Goal: Task Accomplishment & Management: Manage account settings

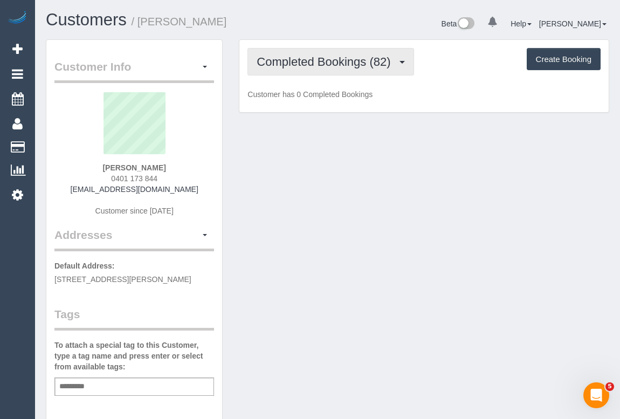
click at [309, 60] on span "Completed Bookings (82)" at bounding box center [326, 61] width 139 height 13
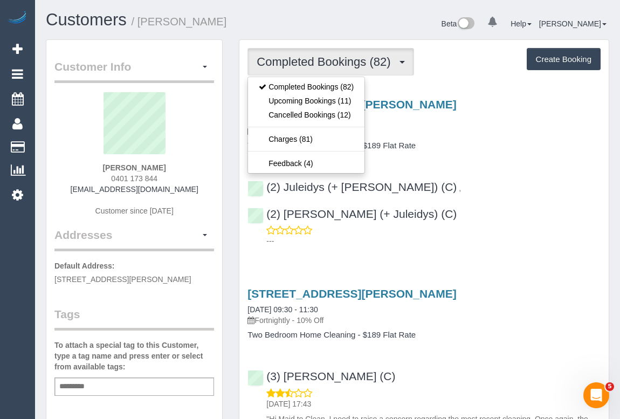
click at [482, 134] on p "Fortnightly - 10% Off" at bounding box center [424, 131] width 353 height 11
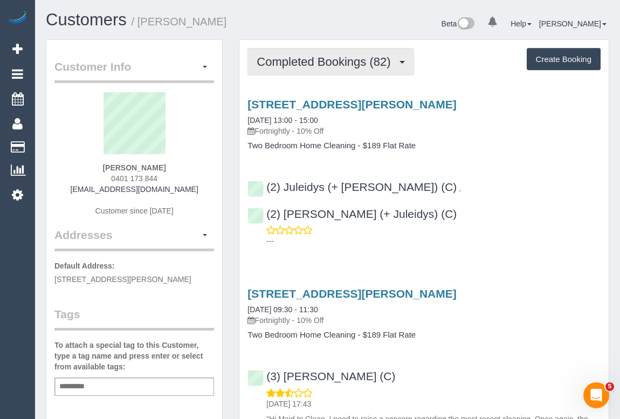
click at [305, 63] on span "Completed Bookings (82)" at bounding box center [326, 61] width 139 height 13
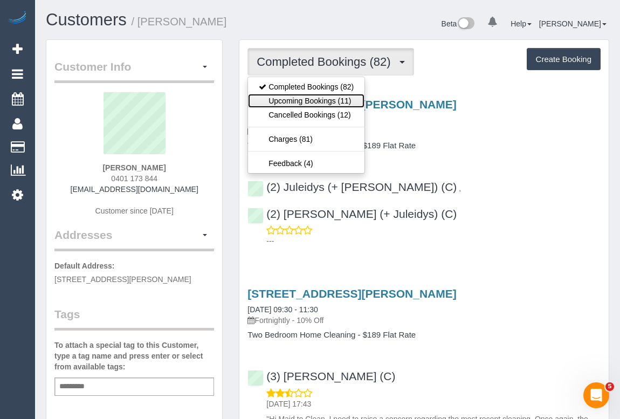
click at [313, 100] on link "Upcoming Bookings (11)" at bounding box center [306, 101] width 116 height 14
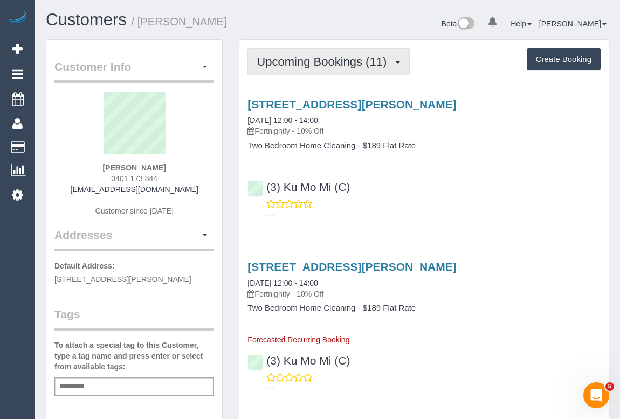
click at [332, 70] on button "Upcoming Bookings (11)" at bounding box center [329, 62] width 162 height 28
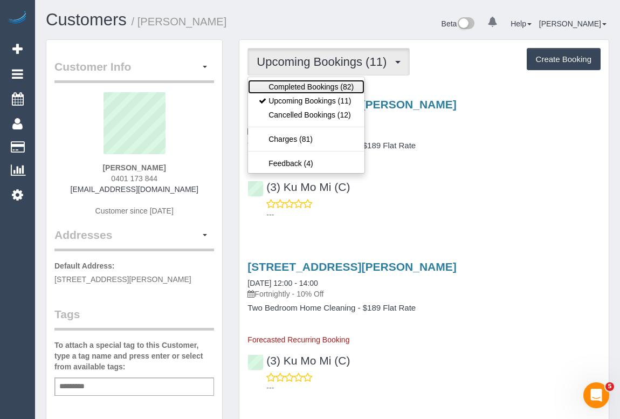
click at [331, 88] on link "Completed Bookings (82)" at bounding box center [306, 87] width 116 height 14
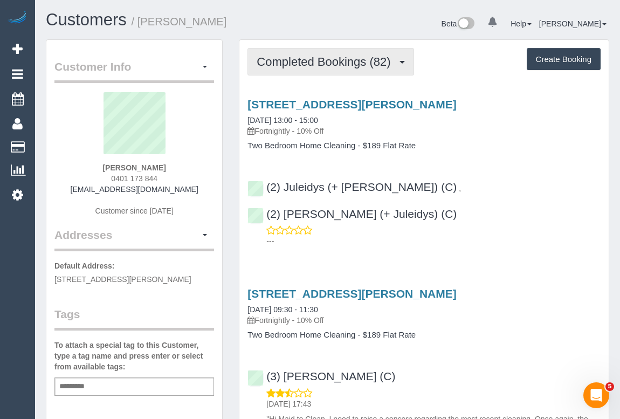
click at [350, 59] on span "Completed Bookings (82)" at bounding box center [326, 61] width 139 height 13
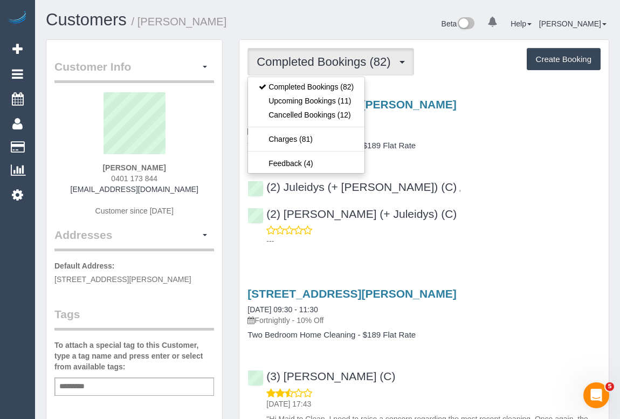
click at [540, 153] on div "404/1 Almeida Crescent, South Yarra, VIC 3141 09/10/2025 13:00 - 15:00 Fortnigh…" at bounding box center [423, 170] width 369 height 162
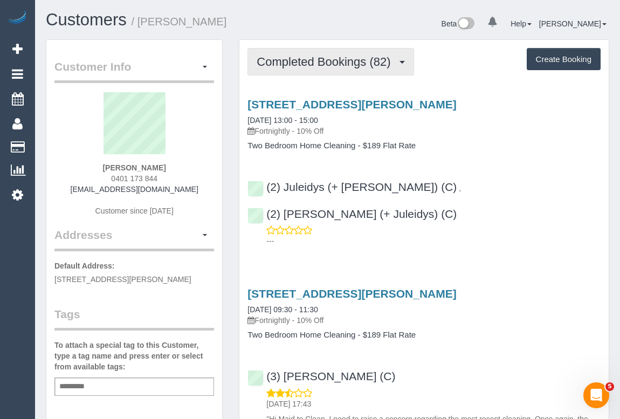
click at [296, 63] on span "Completed Bookings (82)" at bounding box center [326, 61] width 139 height 13
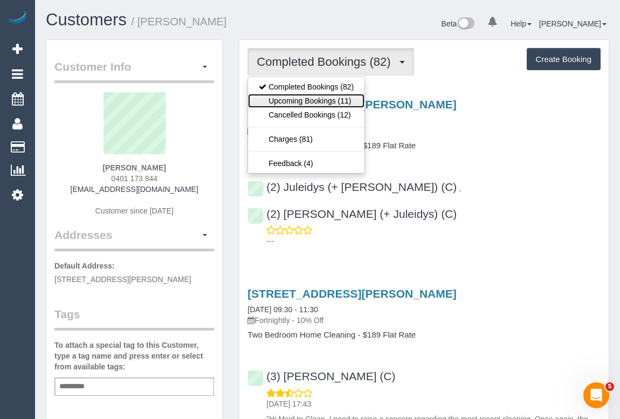
click at [294, 101] on link "Upcoming Bookings (11)" at bounding box center [306, 101] width 116 height 14
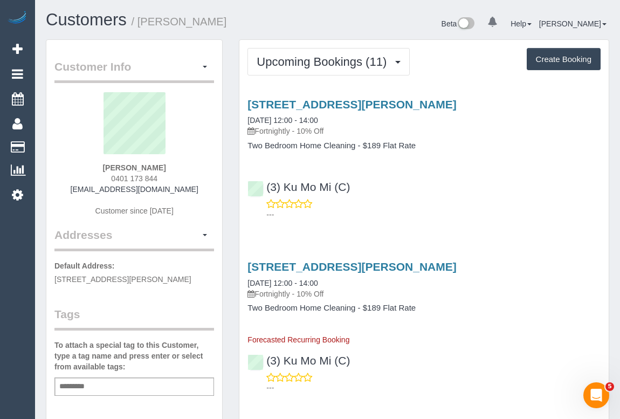
drag, startPoint x: 107, startPoint y: 166, endPoint x: 189, endPoint y: 171, distance: 81.6
click at [189, 171] on div "Noufel Harris 0401 173 844 noufel7@gmail.com Customer since 2022" at bounding box center [134, 159] width 160 height 135
copy strong "Noufel Harris"
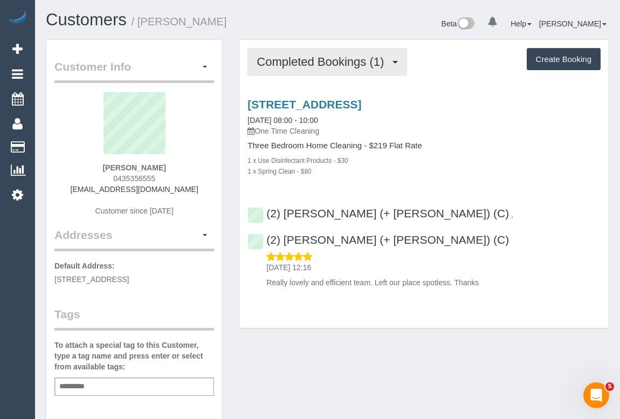
click at [338, 66] on span "Completed Bookings (1)" at bounding box center [323, 61] width 133 height 13
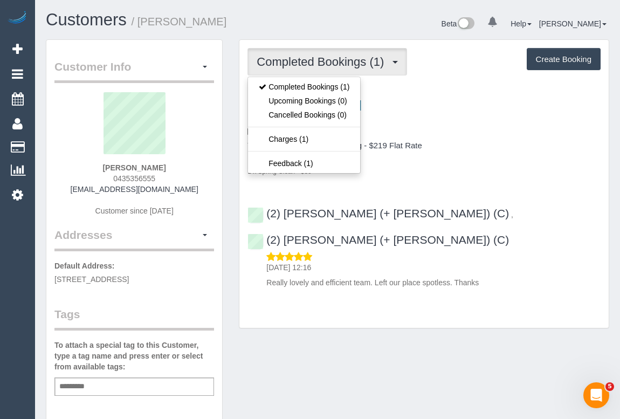
click at [511, 150] on div "Three Bedroom Home Cleaning - $219 Flat Rate 1 x Use Disinfectant Products - $3…" at bounding box center [424, 158] width 353 height 35
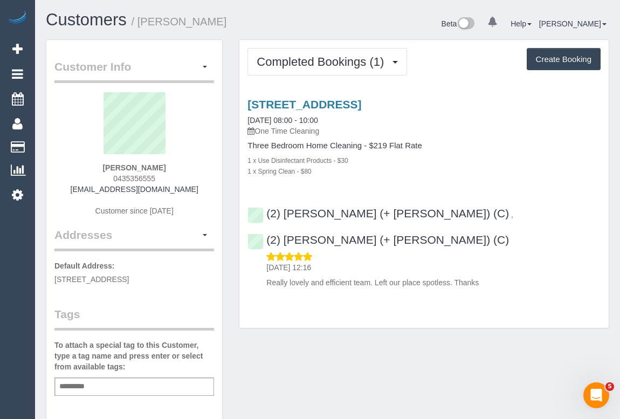
drag, startPoint x: 98, startPoint y: 163, endPoint x: 189, endPoint y: 165, distance: 91.1
click at [189, 165] on div "Catherine King 0435356555 catzmail99@yahoo.com.au Customer since 2025" at bounding box center [134, 159] width 160 height 135
copy strong "Catherine King"
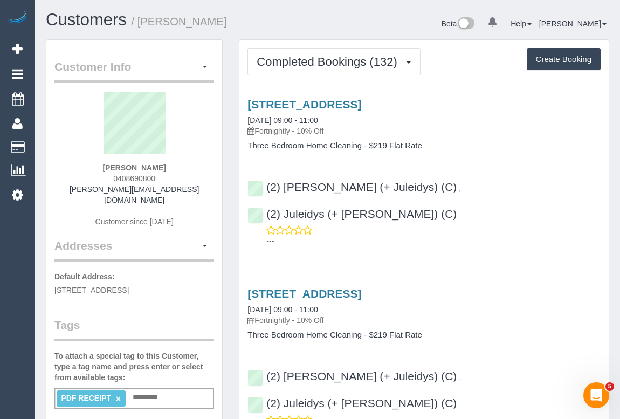
drag, startPoint x: 94, startPoint y: 164, endPoint x: 173, endPoint y: 175, distance: 79.5
click at [173, 175] on div "Margaret Mayman 0408690800 m.mayman@gmail.com Customer since 2020" at bounding box center [134, 165] width 160 height 146
copy div "Margaret Mayman 0408690800"
click at [186, 167] on div "Margaret Mayman 0408690800 m.mayman@gmail.com Customer since 2020" at bounding box center [134, 165] width 160 height 146
click at [85, 167] on div "Margaret Mayman 0408690800 m.mayman@gmail.com Customer since 2020" at bounding box center [134, 165] width 160 height 146
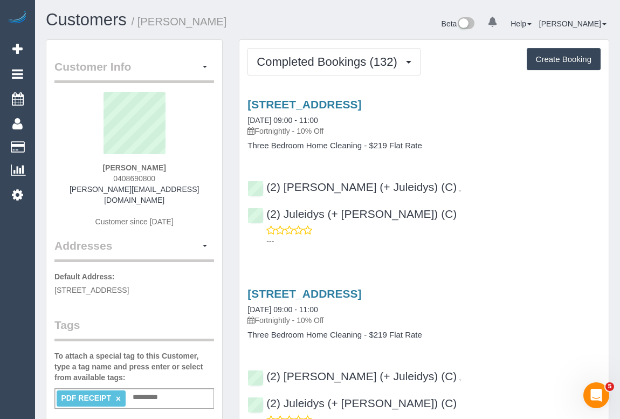
drag, startPoint x: 111, startPoint y: 167, endPoint x: 181, endPoint y: 167, distance: 70.1
click at [181, 167] on div "Margaret Mayman 0408690800 m.mayman@gmail.com Customer since 2020" at bounding box center [134, 165] width 160 height 146
copy strong "Margaret Mayman"
drag, startPoint x: 258, startPoint y: 129, endPoint x: 294, endPoint y: 129, distance: 36.1
click at [294, 129] on p "Fortnightly - 10% Off" at bounding box center [424, 131] width 353 height 11
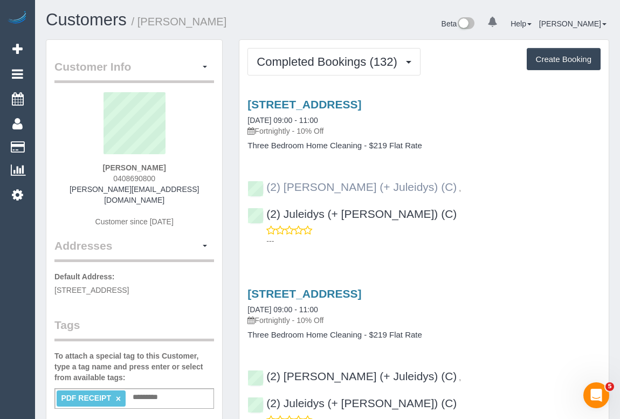
copy p "Fortnightly"
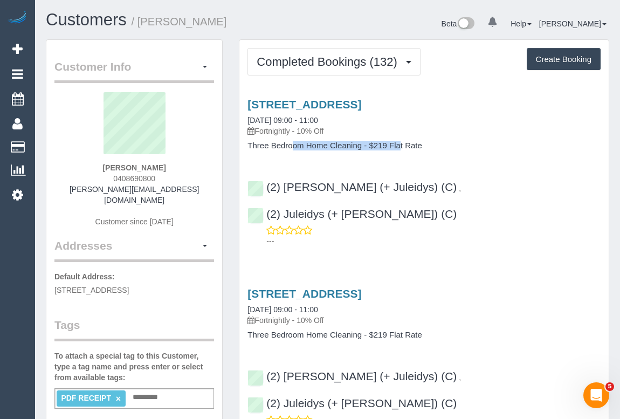
drag, startPoint x: 246, startPoint y: 144, endPoint x: 361, endPoint y: 149, distance: 114.4
click at [361, 149] on div "17 The Cove, Port Melbourne, VIC 3207 09/10/2025 09:00 - 11:00 Fortnightly - 10…" at bounding box center [423, 124] width 369 height 52
copy h4 "Three Bedroom Home Cleaning"
click at [340, 99] on link "17 The Cove, Port Melbourne, VIC 3207" at bounding box center [305, 104] width 114 height 12
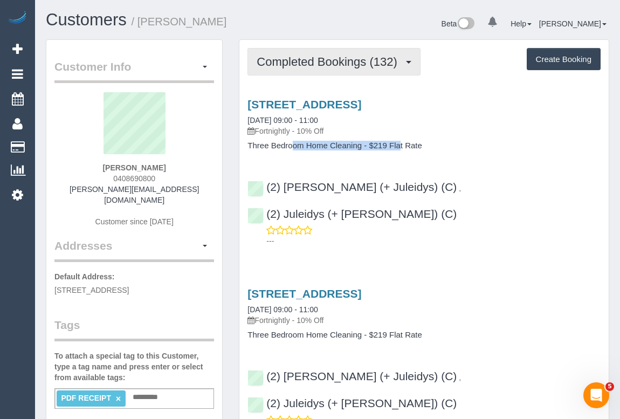
click at [299, 64] on span "Completed Bookings (132)" at bounding box center [330, 61] width 146 height 13
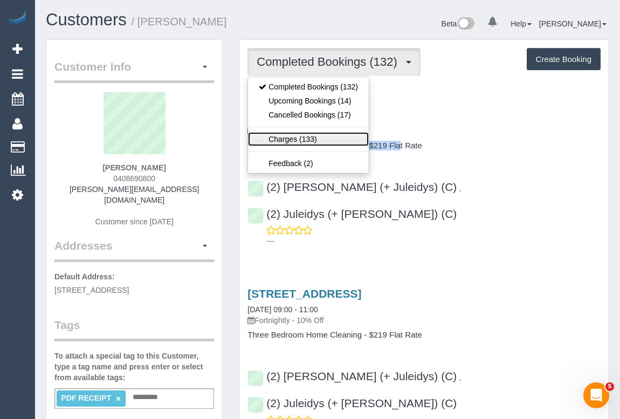
click at [287, 139] on link "Charges (133)" at bounding box center [308, 139] width 121 height 14
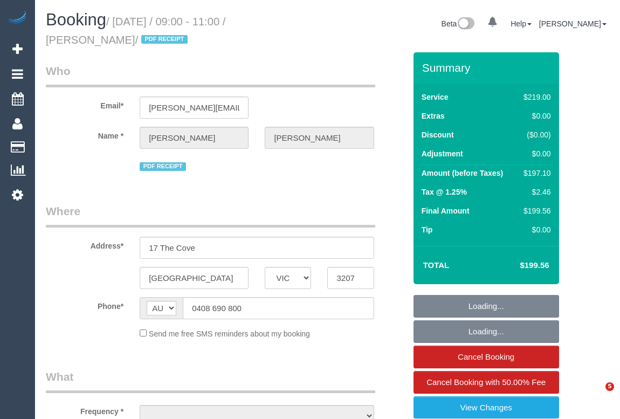
select select "VIC"
select select "number:28"
select select "number:14"
select select "number:19"
select select "number:22"
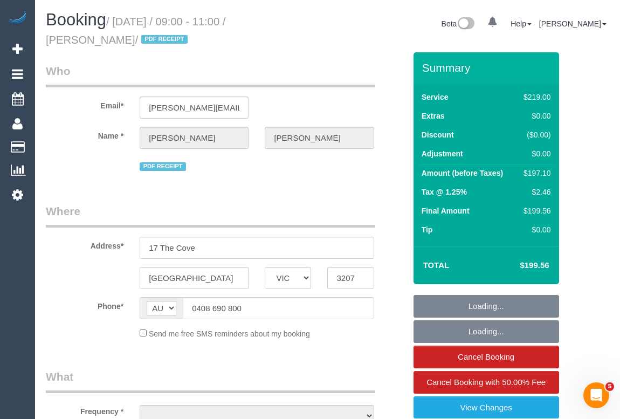
select select "number:11"
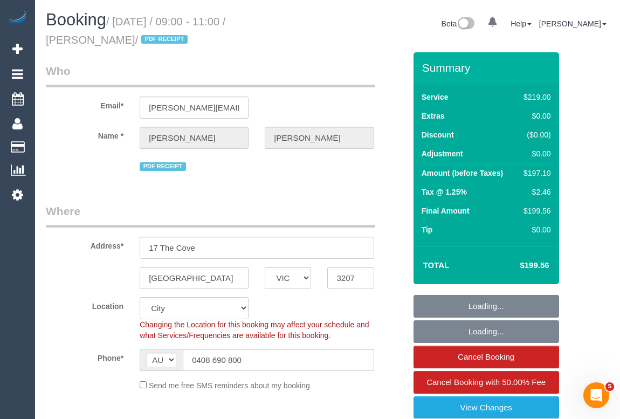
select select "object:1190"
select select "string:stripe-pm_1HpKuz2GScqysDRVMu1ibnxL"
select select "object:1195"
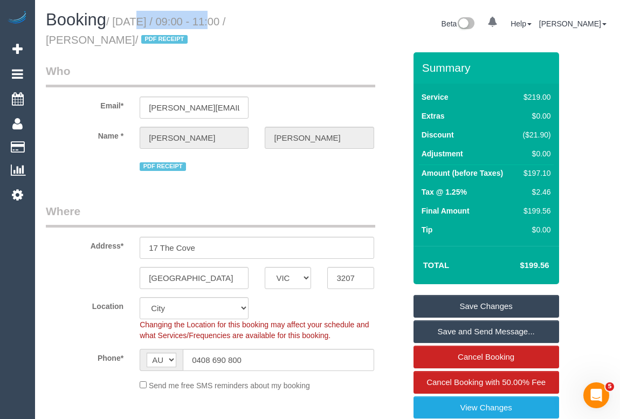
drag, startPoint x: 116, startPoint y: 22, endPoint x: 200, endPoint y: 24, distance: 83.6
click at [200, 24] on small "/ October 09, 2025 / 09:00 - 11:00 / Margaret Mayman / PDF RECEIPT" at bounding box center [136, 31] width 180 height 30
copy small "October 09, 2025"
click at [304, 51] on div "Booking / October 09, 2025 / 09:00 - 11:00 / Margaret Mayman / PDF RECEIPT" at bounding box center [183, 32] width 290 height 42
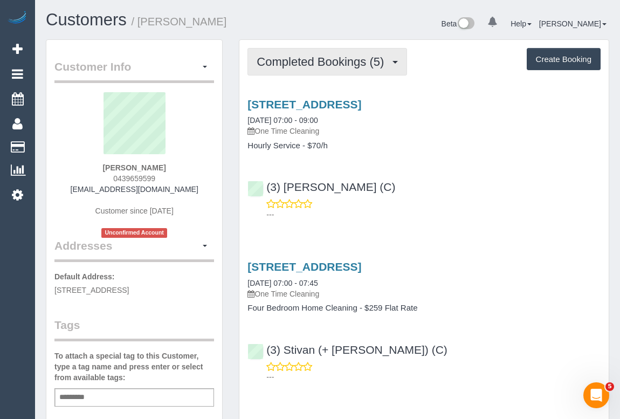
click at [330, 61] on span "Completed Bookings (5)" at bounding box center [323, 61] width 133 height 13
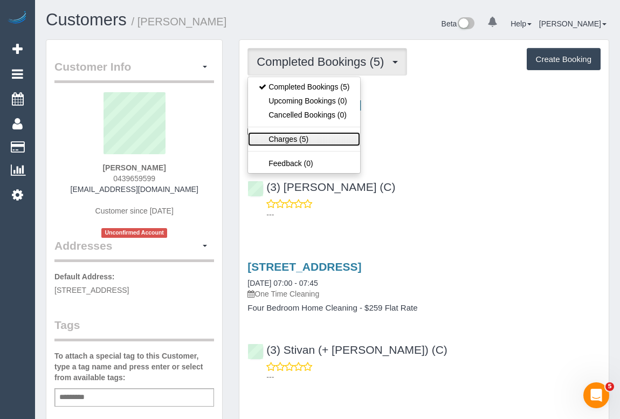
click at [287, 140] on link "Charges (5)" at bounding box center [304, 139] width 112 height 14
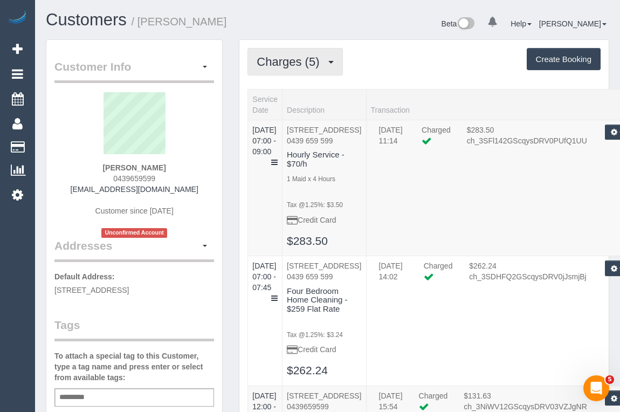
click at [297, 65] on span "Charges (5)" at bounding box center [291, 61] width 68 height 13
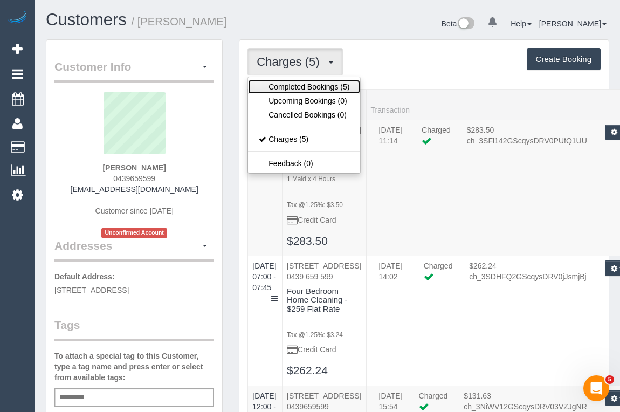
click at [297, 87] on link "Completed Bookings (5)" at bounding box center [304, 87] width 112 height 14
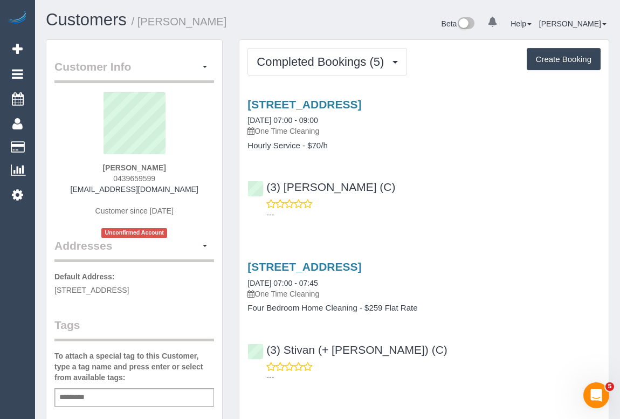
drag, startPoint x: 102, startPoint y: 176, endPoint x: 173, endPoint y: 178, distance: 70.7
click at [173, 178] on div "Anne Crowley 0439659599 acrowley@bigpond.net.au Customer since 2023 Unconfirmed…" at bounding box center [134, 165] width 160 height 146
copy span "0439659599"
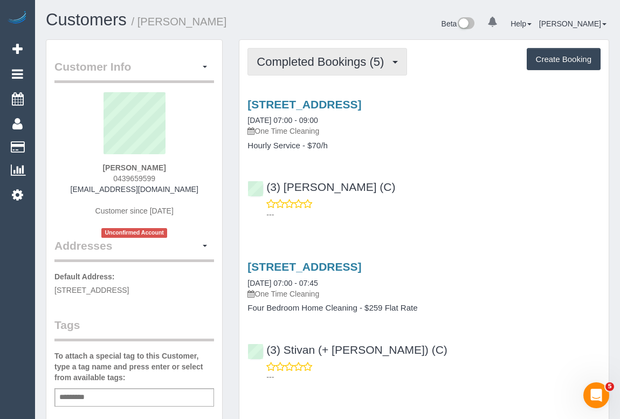
click at [304, 62] on span "Completed Bookings (5)" at bounding box center [323, 61] width 133 height 13
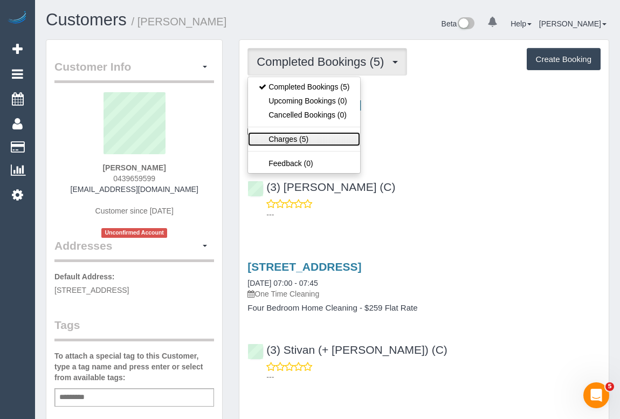
click at [282, 140] on link "Charges (5)" at bounding box center [304, 139] width 112 height 14
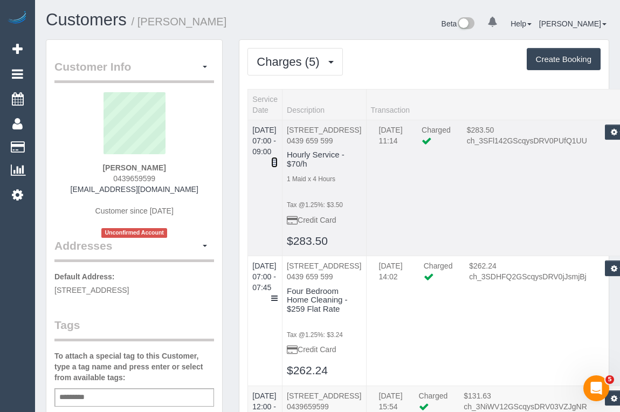
click at [278, 159] on icon at bounding box center [274, 163] width 6 height 8
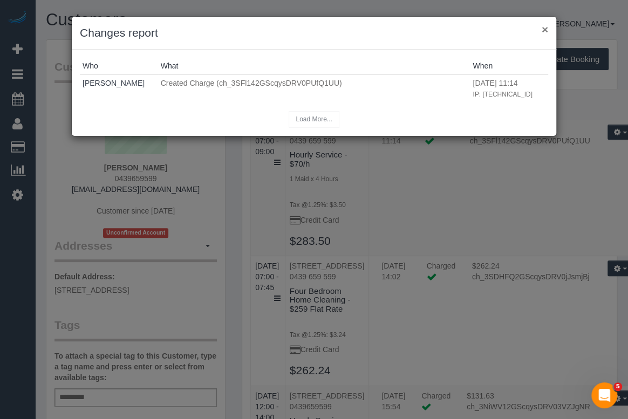
click at [545, 30] on button "×" at bounding box center [544, 29] width 6 height 11
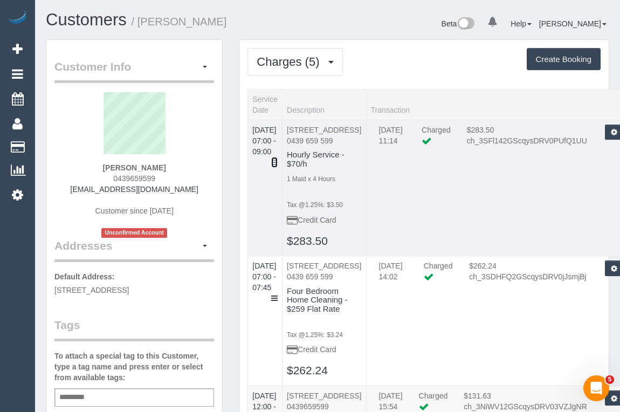
click at [278, 159] on icon at bounding box center [274, 163] width 6 height 8
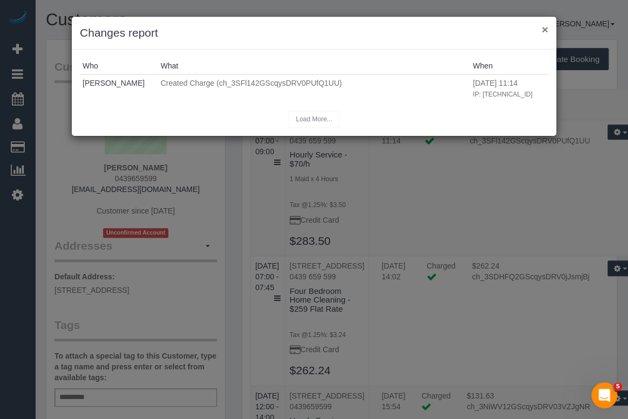
click at [542, 31] on button "×" at bounding box center [544, 29] width 6 height 11
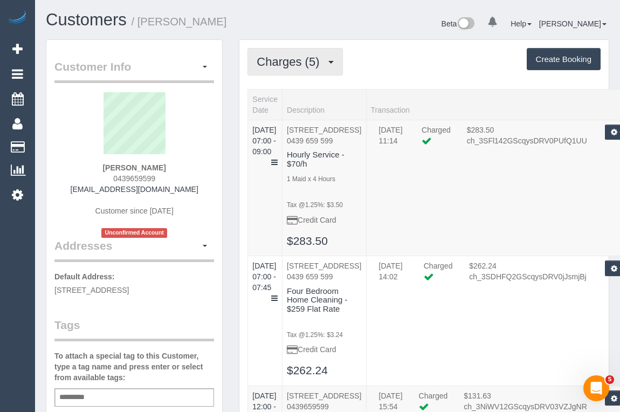
click at [286, 60] on span "Charges (5)" at bounding box center [291, 61] width 68 height 13
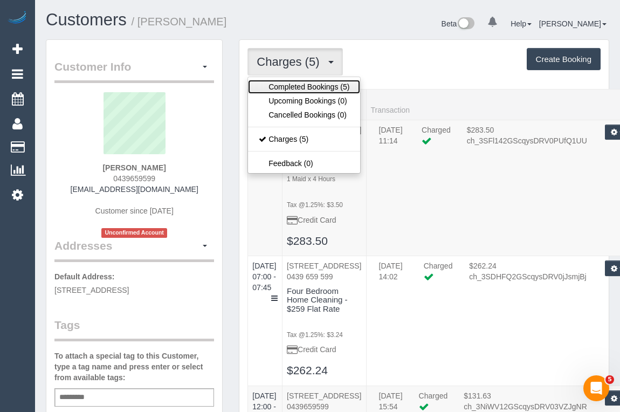
click at [289, 86] on link "Completed Bookings (5)" at bounding box center [304, 87] width 112 height 14
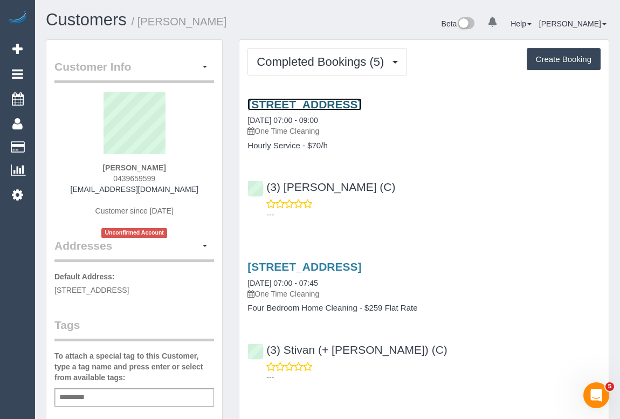
click at [335, 105] on link "Unit 8 / 8 Manningtree Road, Hawthorn, VIC 3122" at bounding box center [305, 104] width 114 height 12
click at [359, 102] on link "Unit 8 / 8 Manningtree Road, Hawthorn, VIC 3122" at bounding box center [305, 104] width 114 height 12
click at [326, 105] on link "Unit 8 / 8 Manningtree Road, Hawthorn, VIC 3122" at bounding box center [305, 104] width 114 height 12
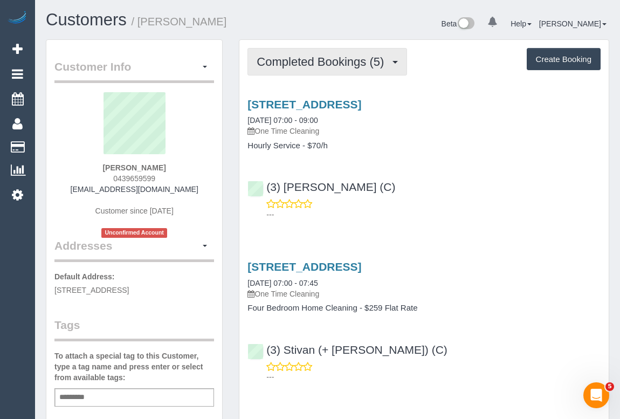
click at [283, 67] on button "Completed Bookings (5)" at bounding box center [328, 62] width 160 height 28
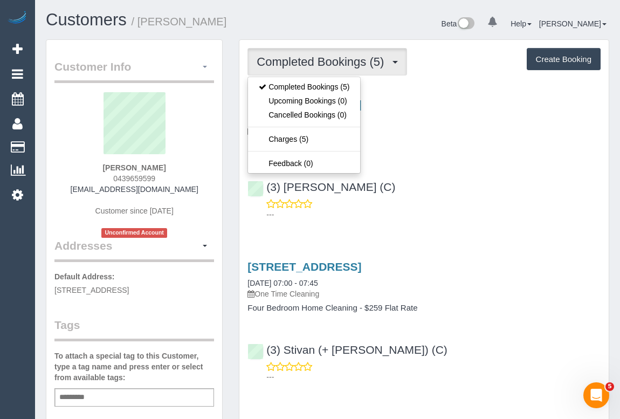
click at [204, 63] on button "button" at bounding box center [205, 67] width 18 height 17
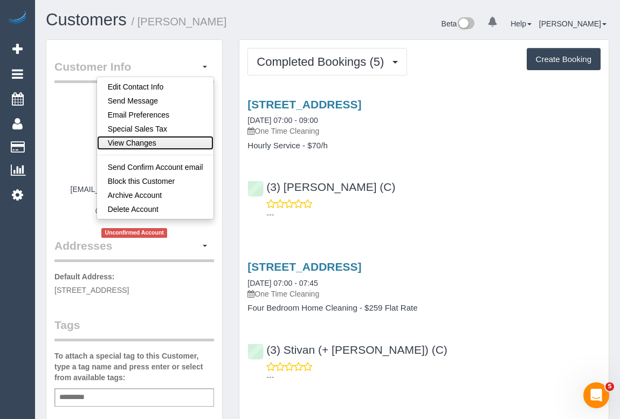
click at [154, 145] on link "View Changes" at bounding box center [155, 143] width 117 height 14
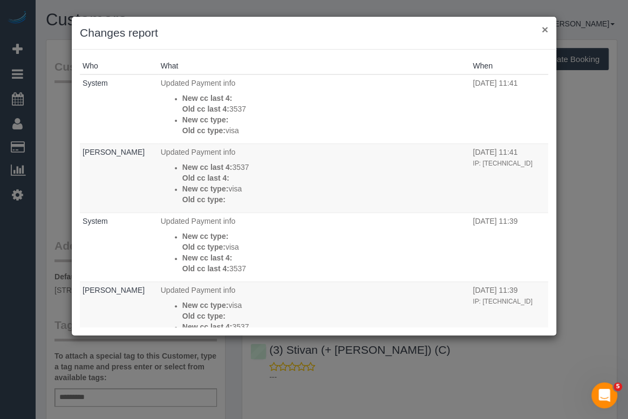
click at [547, 30] on button "×" at bounding box center [544, 29] width 6 height 11
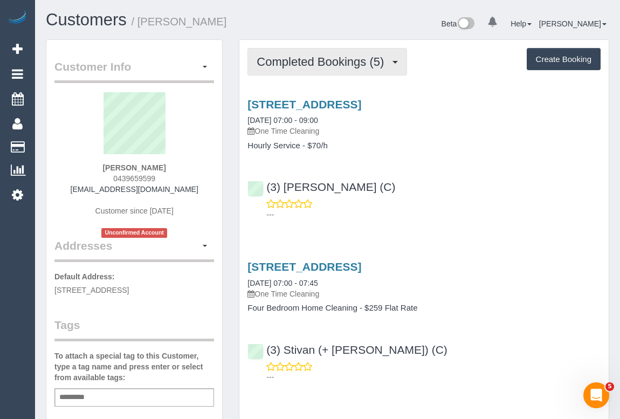
click at [309, 65] on span "Completed Bookings (5)" at bounding box center [323, 61] width 133 height 13
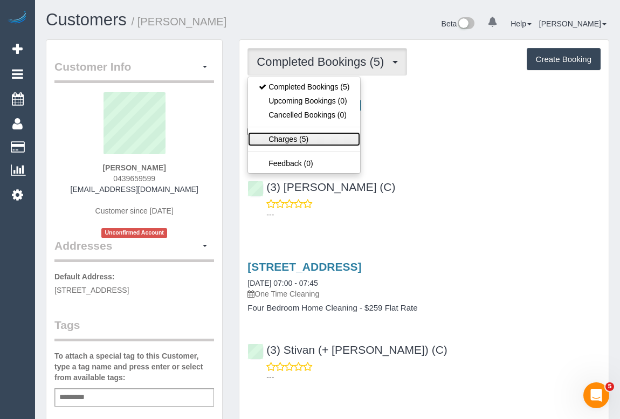
click at [290, 141] on link "Charges (5)" at bounding box center [304, 139] width 112 height 14
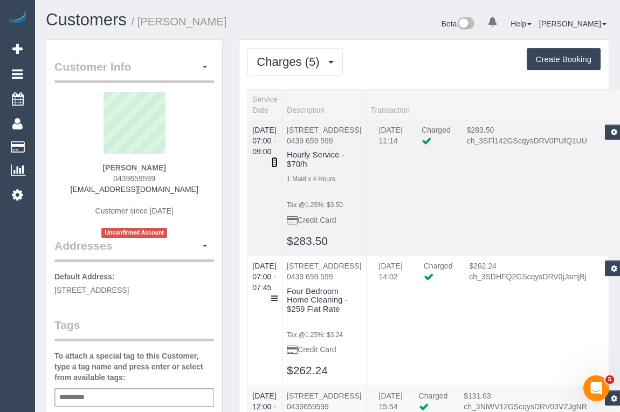
click at [278, 159] on icon at bounding box center [274, 163] width 6 height 8
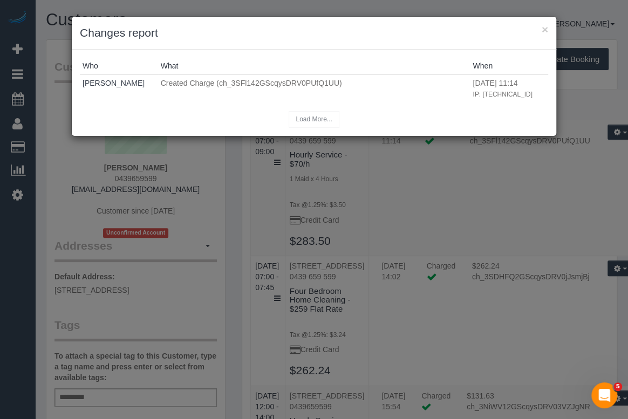
click at [399, 283] on div "× Changes report Who What When Odelle Marie Created Charge (ch_3SFl142GScqysDRV…" at bounding box center [314, 209] width 628 height 419
click at [544, 29] on button "×" at bounding box center [544, 29] width 6 height 11
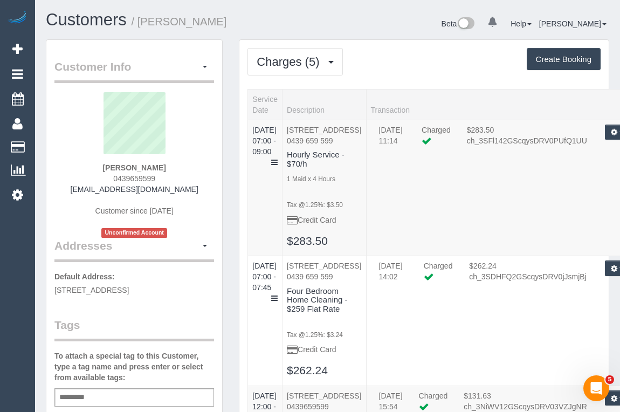
drag, startPoint x: 107, startPoint y: 177, endPoint x: 161, endPoint y: 177, distance: 54.5
click at [161, 177] on div "Anne Crowley 0439659599 acrowley@bigpond.net.au Customer since 2023 Unconfirmed…" at bounding box center [134, 165] width 160 height 146
copy span "0439659599"
click at [96, 171] on div "Anne Crowley 0439659599 acrowley@bigpond.net.au Customer since 2023 Unconfirmed…" at bounding box center [134, 165] width 160 height 146
drag, startPoint x: 100, startPoint y: 175, endPoint x: 166, endPoint y: 179, distance: 65.9
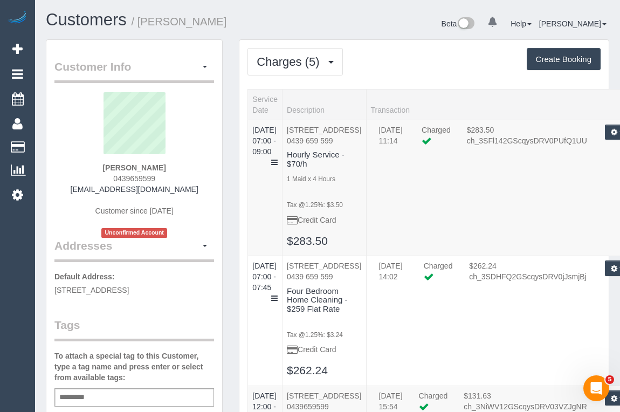
click at [166, 179] on div "Anne Crowley 0439659599 acrowley@bigpond.net.au Customer since 2023 Unconfirmed…" at bounding box center [134, 165] width 160 height 146
copy span "0439659599"
click at [388, 75] on div "Charges (5) Completed Bookings (5) Upcoming Bookings (0) Cancelled Bookings (0)…" at bounding box center [424, 62] width 353 height 28
click at [278, 159] on icon at bounding box center [274, 163] width 6 height 8
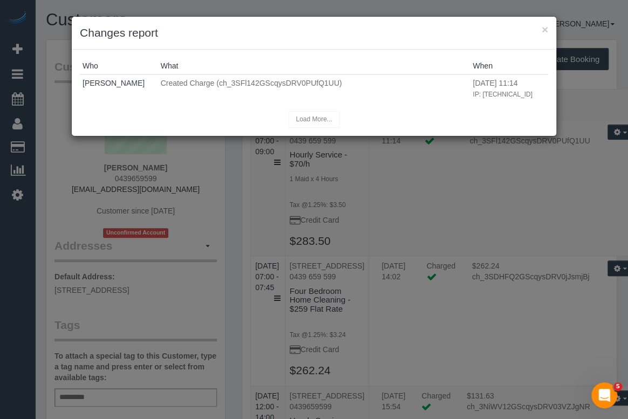
click at [251, 236] on div "× Changes report Who What When Odelle Marie Created Charge (ch_3SFl142GScqysDRV…" at bounding box center [314, 209] width 628 height 419
click at [545, 28] on button "×" at bounding box center [544, 29] width 6 height 11
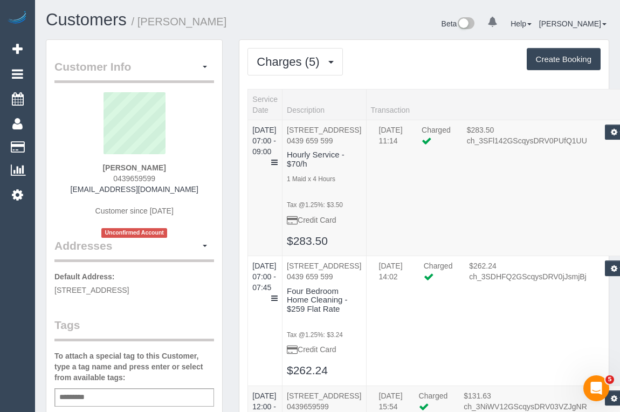
drag, startPoint x: 99, startPoint y: 177, endPoint x: 171, endPoint y: 177, distance: 72.3
click at [171, 177] on div "Anne Crowley 0439659599 acrowley@bigpond.net.au Customer since 2023 Unconfirmed…" at bounding box center [134, 165] width 160 height 146
copy span "0439659599"
click at [278, 159] on icon at bounding box center [274, 163] width 6 height 8
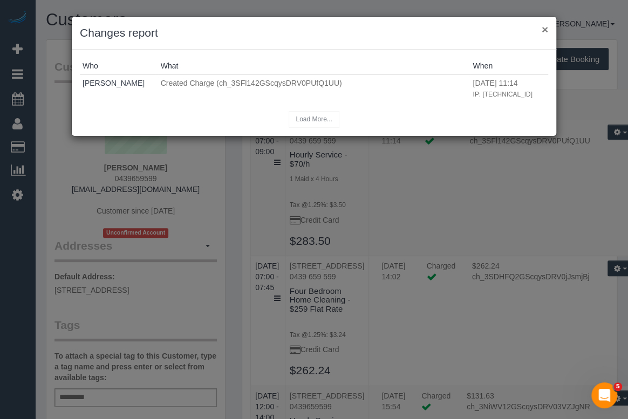
click at [546, 27] on button "×" at bounding box center [544, 29] width 6 height 11
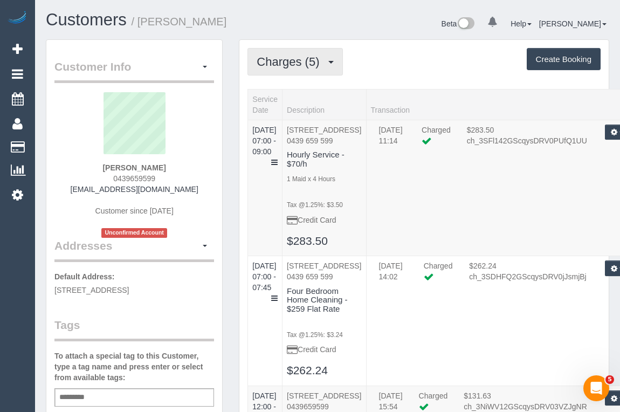
click at [301, 57] on span "Charges (5)" at bounding box center [291, 61] width 68 height 13
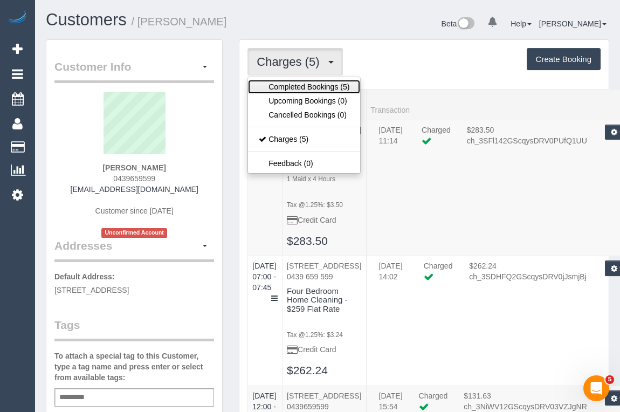
click at [297, 85] on link "Completed Bookings (5)" at bounding box center [304, 87] width 112 height 14
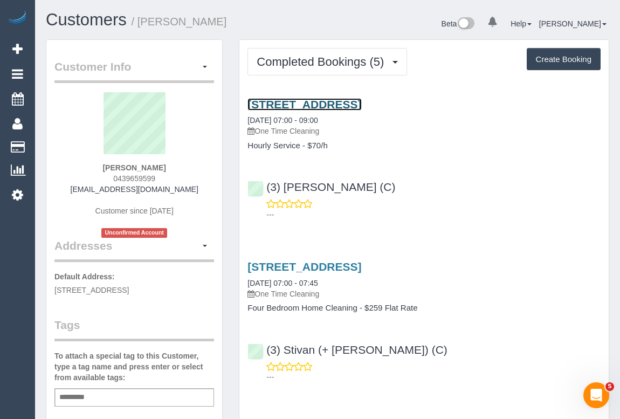
click at [329, 101] on link "Unit 8 / 8 Manningtree Road, Hawthorn, VIC 3122" at bounding box center [305, 104] width 114 height 12
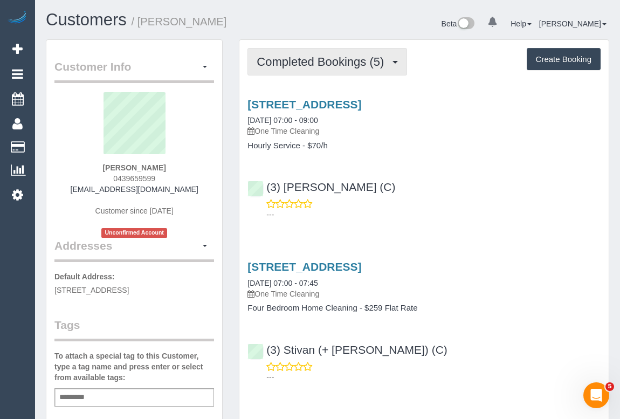
click at [314, 64] on span "Completed Bookings (5)" at bounding box center [323, 61] width 133 height 13
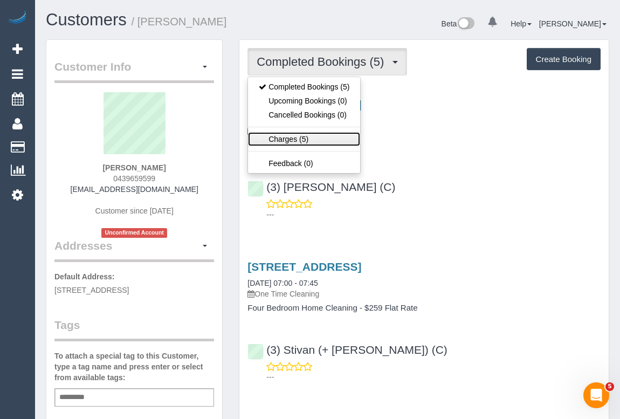
click at [288, 139] on link "Charges (5)" at bounding box center [304, 139] width 112 height 14
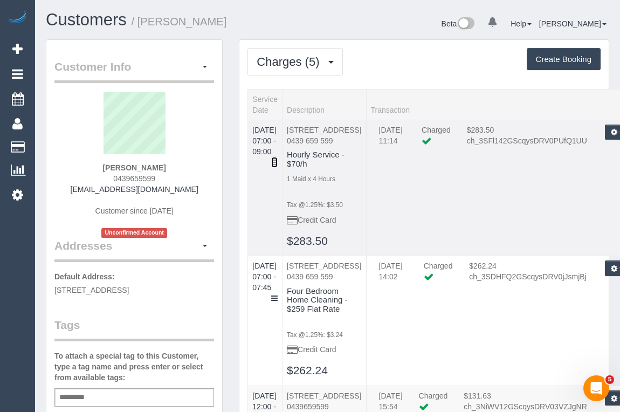
click at [278, 159] on icon at bounding box center [274, 163] width 6 height 8
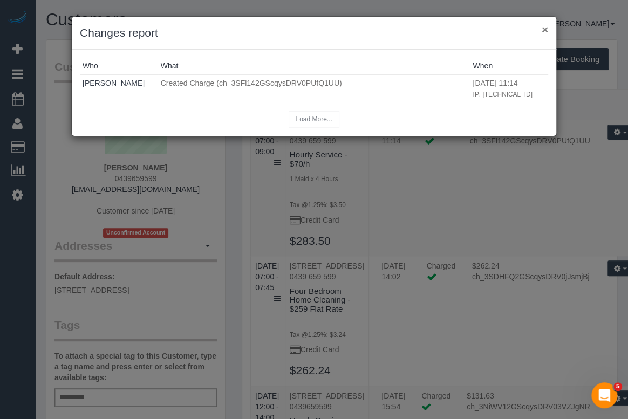
click at [541, 25] on button "×" at bounding box center [544, 29] width 6 height 11
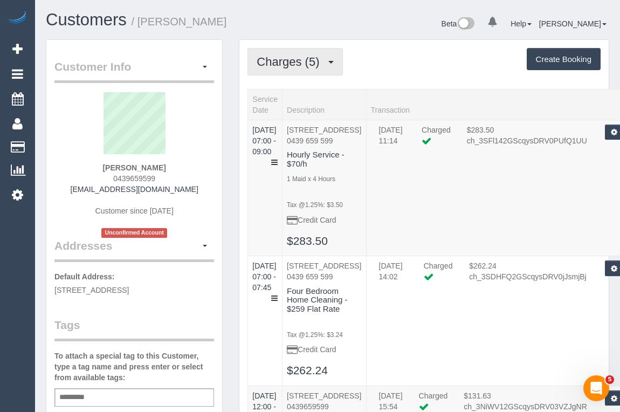
click at [312, 64] on span "Charges (5)" at bounding box center [291, 61] width 68 height 13
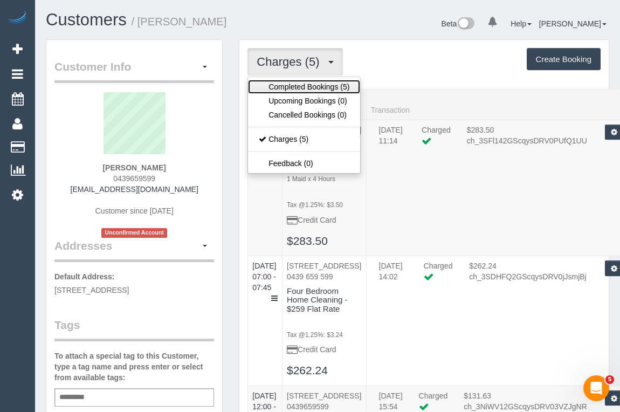
click at [304, 85] on link "Completed Bookings (5)" at bounding box center [304, 87] width 112 height 14
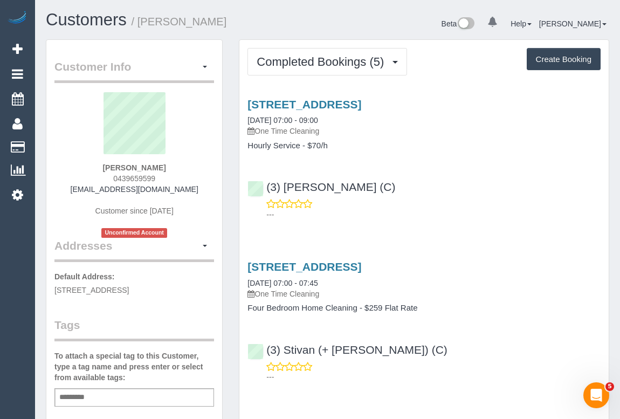
drag, startPoint x: 480, startPoint y: 184, endPoint x: 387, endPoint y: 172, distance: 94.6
click at [480, 183] on div "(3) Rowan Walia (C) ---" at bounding box center [423, 195] width 369 height 49
click at [321, 99] on link "Unit 8 / 8 Manningtree Road, Hawthorn, VIC 3122" at bounding box center [305, 104] width 114 height 12
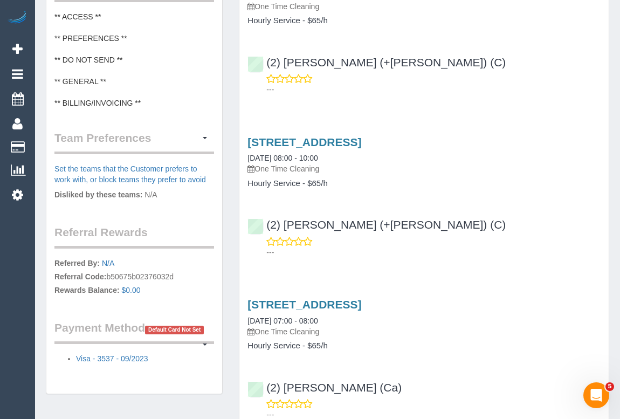
scroll to position [538, 0]
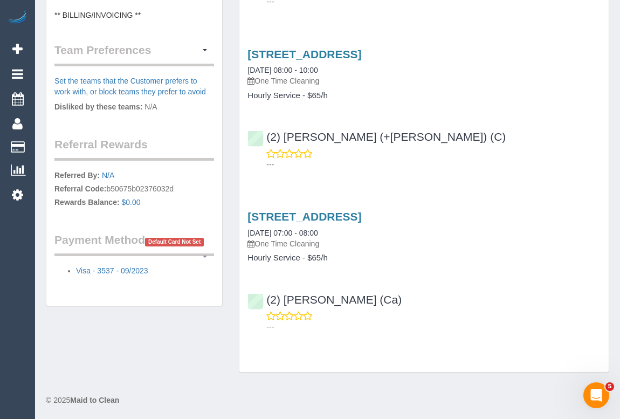
click at [204, 263] on button "button" at bounding box center [205, 256] width 18 height 17
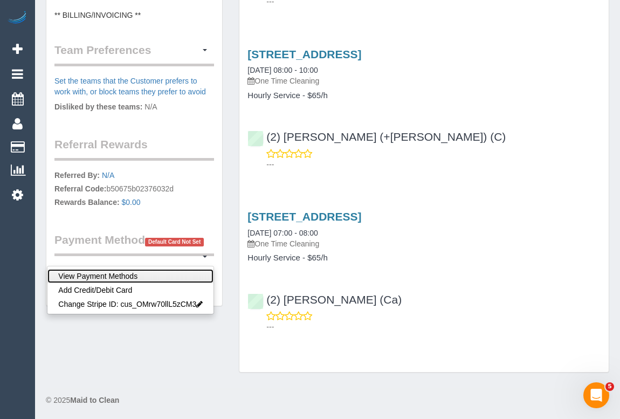
click at [117, 282] on link "View Payment Methods" at bounding box center [130, 276] width 166 height 14
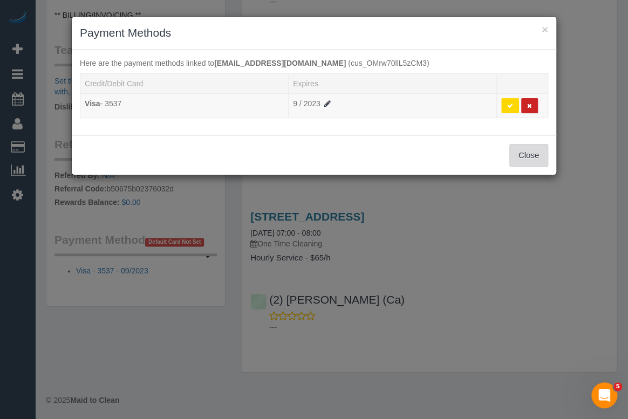
click at [515, 157] on button "Close" at bounding box center [528, 155] width 39 height 23
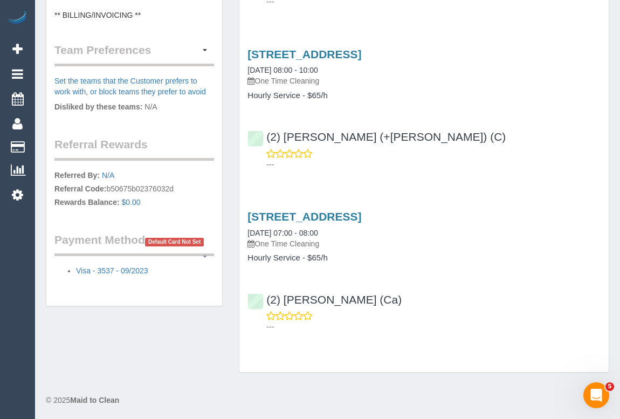
click at [204, 258] on span "button" at bounding box center [205, 257] width 4 height 2
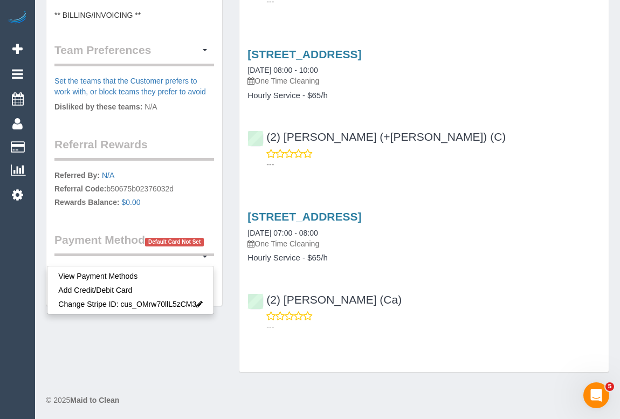
click at [274, 395] on div "© 2025 Maid to Clean" at bounding box center [328, 400] width 564 height 11
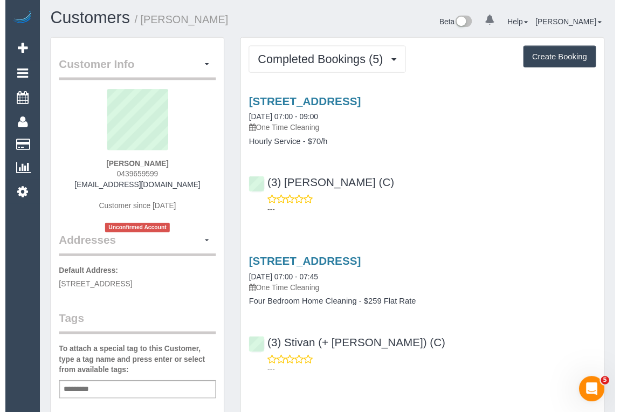
scroll to position [0, 0]
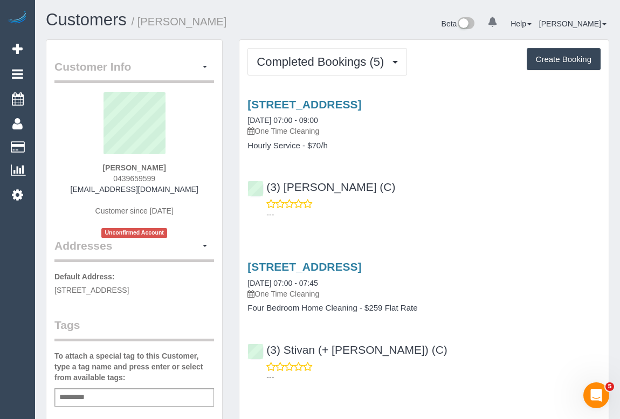
click at [437, 221] on div "Unit 8 / 8 Manningtree Road, Hawthorn, VIC 3122 06/10/2025 07:00 - 09:00 One Ti…" at bounding box center [423, 157] width 369 height 136
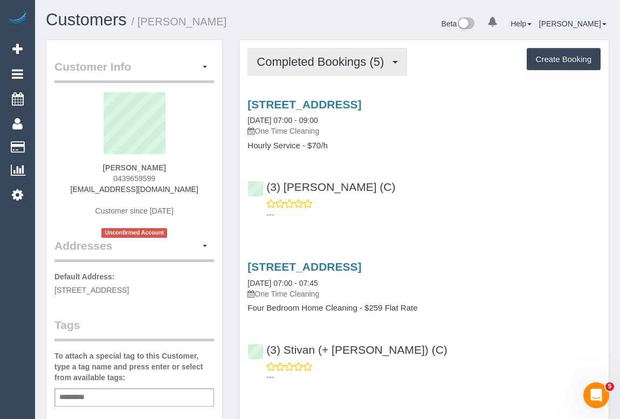
click at [336, 64] on span "Completed Bookings (5)" at bounding box center [323, 61] width 133 height 13
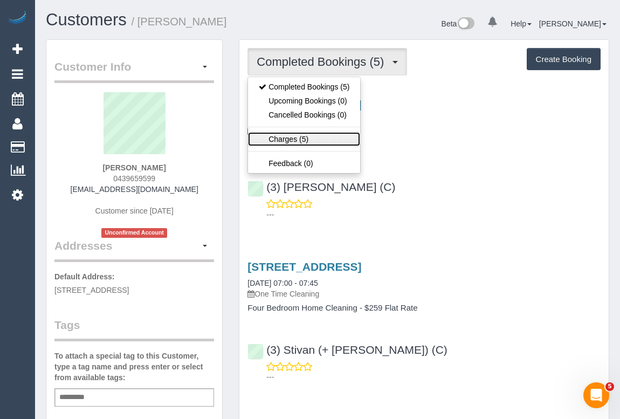
click at [289, 136] on link "Charges (5)" at bounding box center [304, 139] width 112 height 14
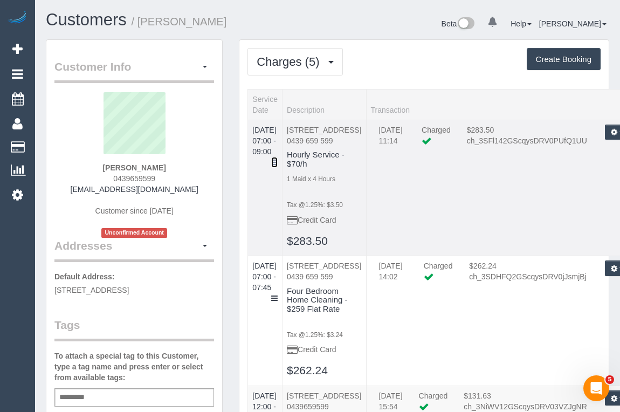
click at [278, 159] on icon at bounding box center [274, 163] width 6 height 8
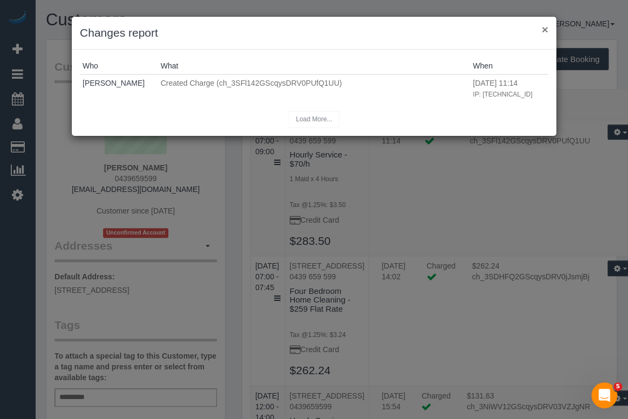
click at [543, 29] on button "×" at bounding box center [544, 29] width 6 height 11
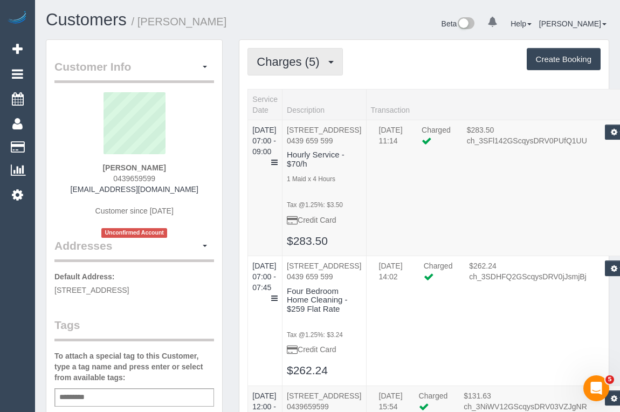
click at [313, 61] on span "Charges (5)" at bounding box center [291, 61] width 68 height 13
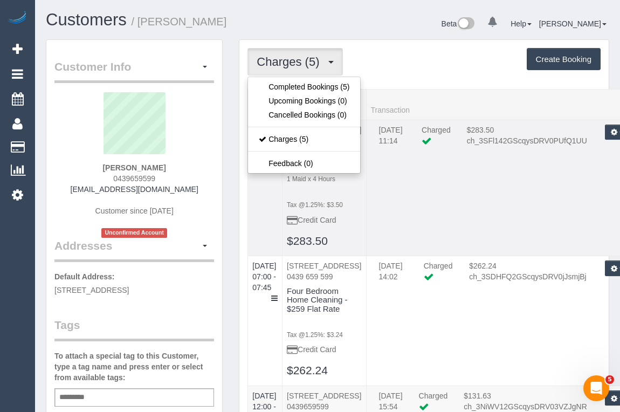
click at [416, 256] on td "08/10/2025 11:14 Charged $283.50 ch_3SFl142GScqysDRV0PUfQ1UU Refund Send Invoic…" at bounding box center [504, 188] width 276 height 136
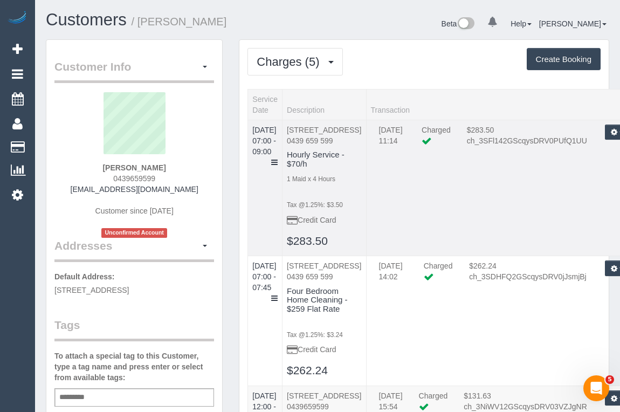
click at [612, 132] on icon "button" at bounding box center [614, 132] width 7 height 6
click at [477, 224] on td "08/10/2025 11:14 Charged $283.50 ch_3SFl142GScqysDRV0PUfQ1UU Refund Send Invoic…" at bounding box center [504, 188] width 276 height 136
drag, startPoint x: 282, startPoint y: 155, endPoint x: 284, endPoint y: 149, distance: 5.6
click at [282, 155] on td "06/10/2025 07:00 - 09:00" at bounding box center [265, 188] width 35 height 136
click at [278, 159] on icon at bounding box center [274, 163] width 6 height 8
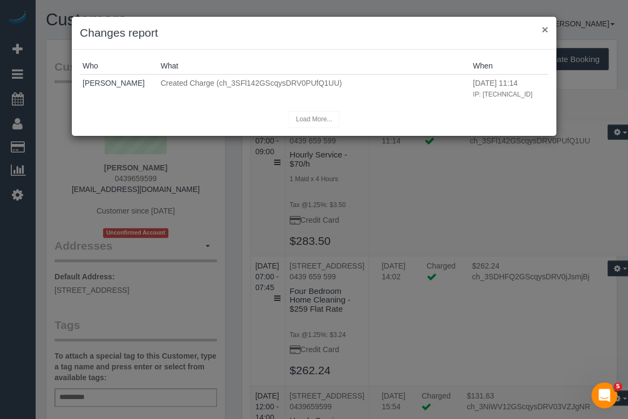
click at [545, 30] on button "×" at bounding box center [544, 29] width 6 height 11
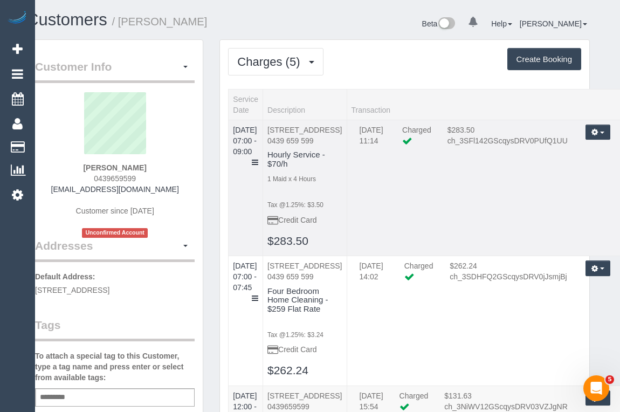
click at [594, 130] on icon "button" at bounding box center [595, 132] width 7 height 6
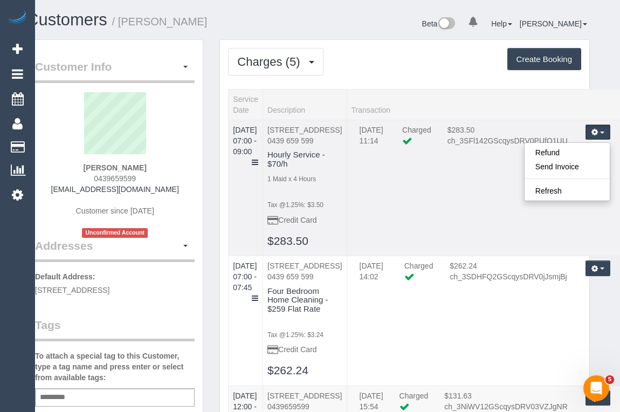
click at [475, 248] on td "08/10/2025 11:14 Charged $283.50 ch_3SFl142GScqysDRV0PUfQ1UU Refund Send Invoic…" at bounding box center [485, 188] width 276 height 136
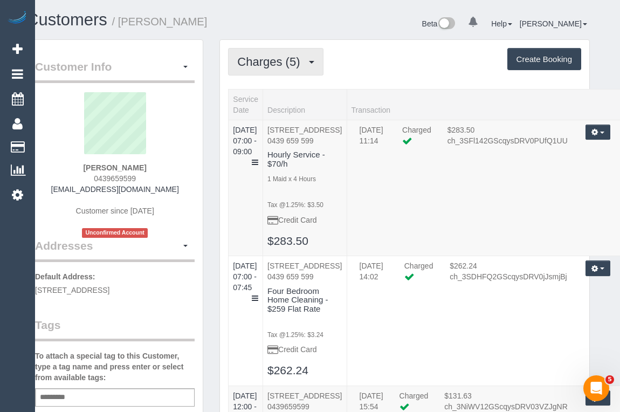
click at [277, 64] on span "Charges (5)" at bounding box center [271, 61] width 68 height 13
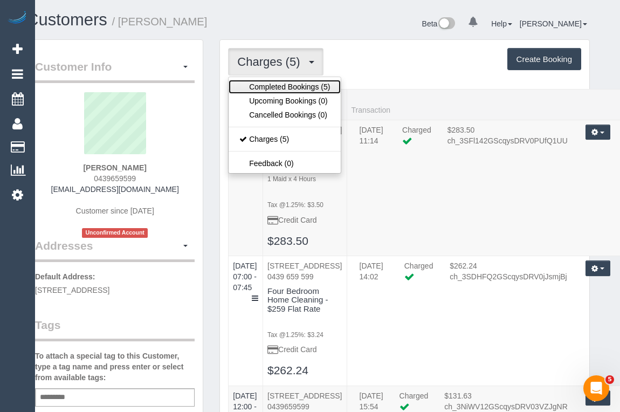
click at [290, 84] on link "Completed Bookings (5)" at bounding box center [285, 87] width 112 height 14
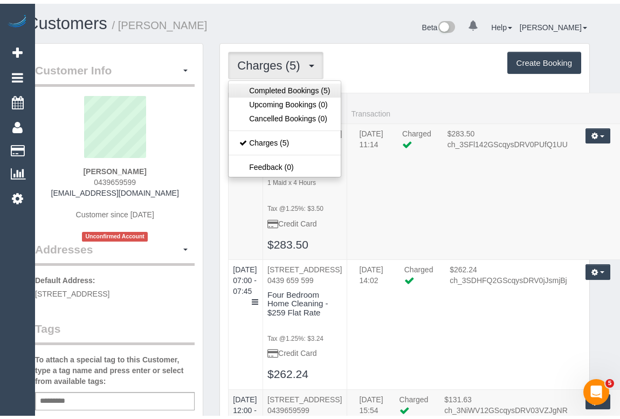
scroll to position [0, 0]
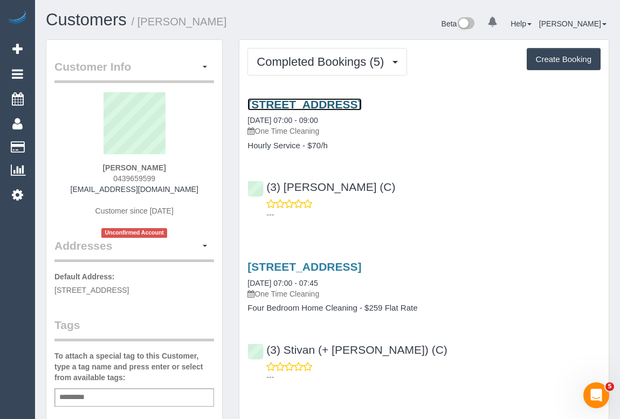
click at [338, 102] on link "Unit 8 / 8 Manningtree Road, Hawthorn, VIC 3122" at bounding box center [305, 104] width 114 height 12
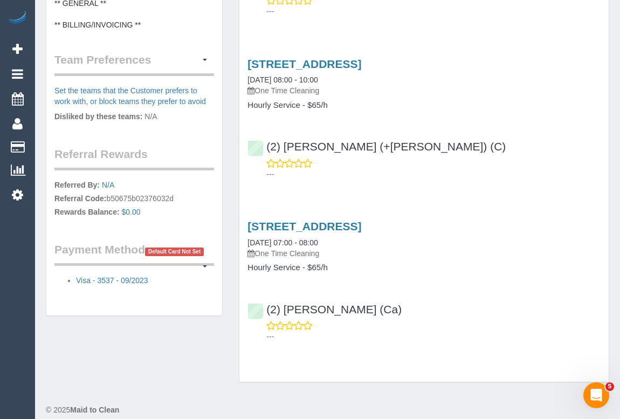
scroll to position [538, 0]
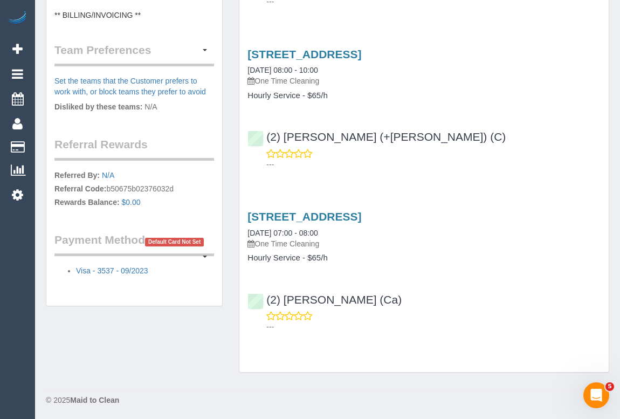
click at [160, 276] on li "Visa - 3537 - 09/2023" at bounding box center [145, 270] width 138 height 11
drag, startPoint x: 155, startPoint y: 288, endPoint x: 44, endPoint y: 292, distance: 111.1
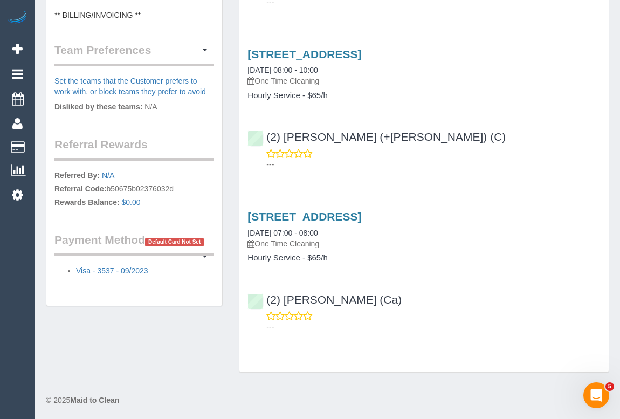
drag, startPoint x: 178, startPoint y: 305, endPoint x: 65, endPoint y: 296, distance: 113.1
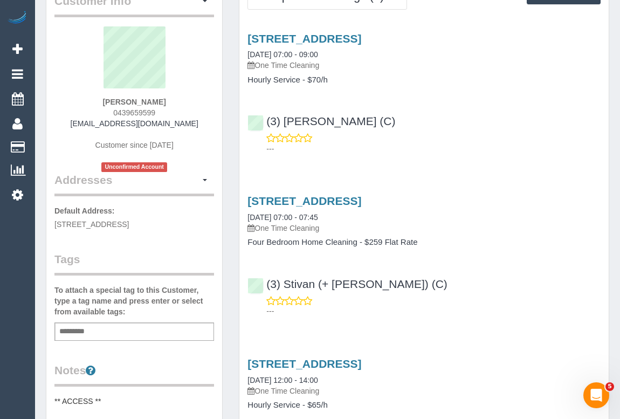
scroll to position [147, 0]
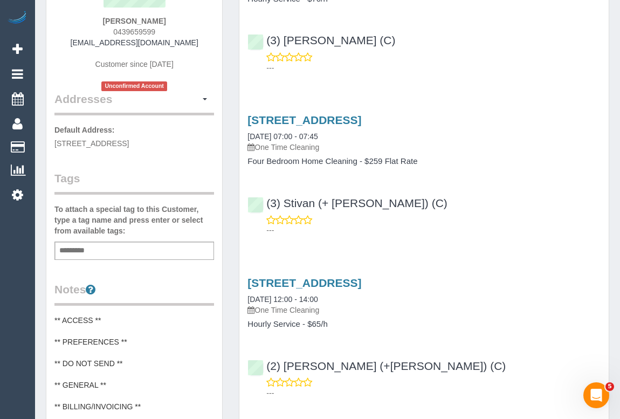
click at [108, 257] on div "Add a tag" at bounding box center [134, 251] width 160 height 18
click at [478, 215] on div "---" at bounding box center [424, 225] width 353 height 22
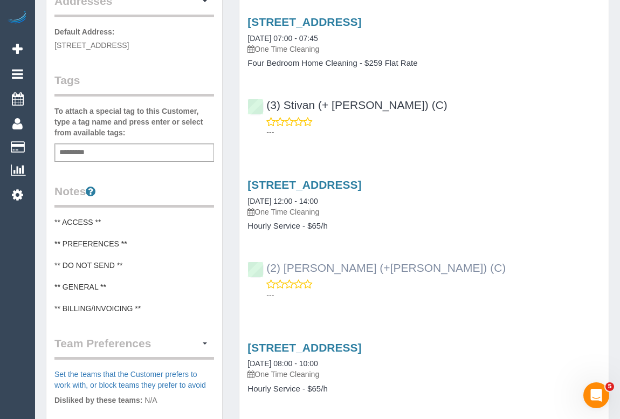
scroll to position [0, 0]
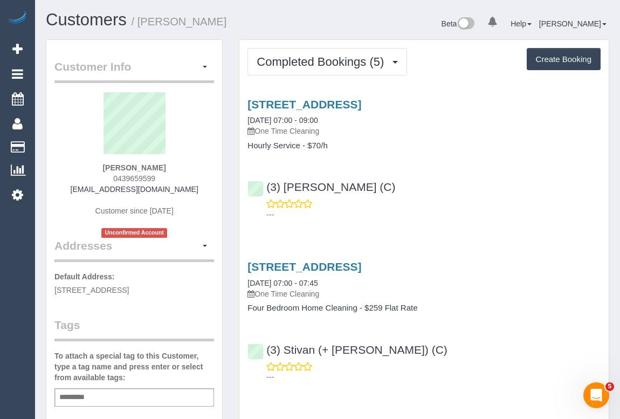
click at [503, 212] on p "---" at bounding box center [433, 214] width 334 height 11
drag, startPoint x: 101, startPoint y: 166, endPoint x: 194, endPoint y: 170, distance: 92.9
click at [194, 170] on div "Anne Crowley 0439659599 acrowley@bigpond.net.au Customer since 2023 Unconfirmed…" at bounding box center [134, 165] width 160 height 146
copy strong "Anne Crowley"
click at [505, 219] on div "Unit 8 / 8 Manningtree Road, Hawthorn, VIC 3122 06/10/2025 07:00 - 09:00 One Ti…" at bounding box center [423, 157] width 369 height 136
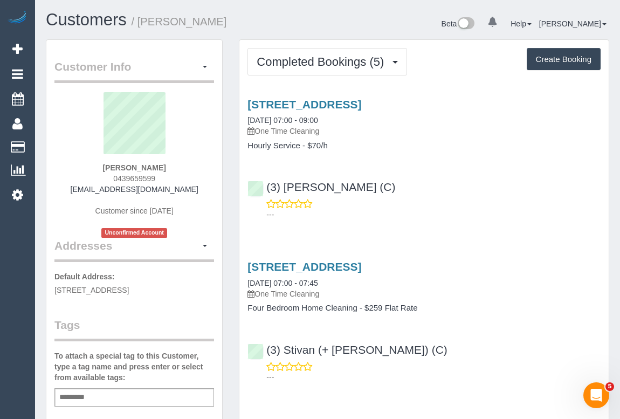
click at [112, 406] on div "Add a tag" at bounding box center [134, 397] width 160 height 18
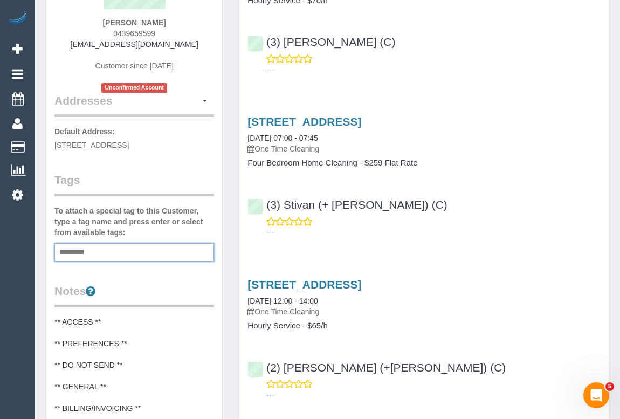
scroll to position [147, 0]
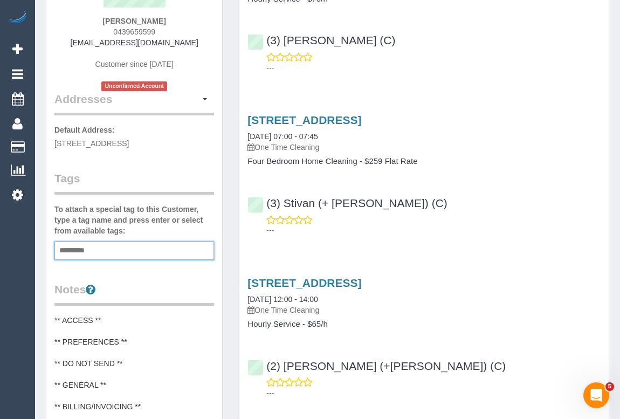
click at [103, 260] on div "Add a tag" at bounding box center [134, 251] width 160 height 18
type input "**********"
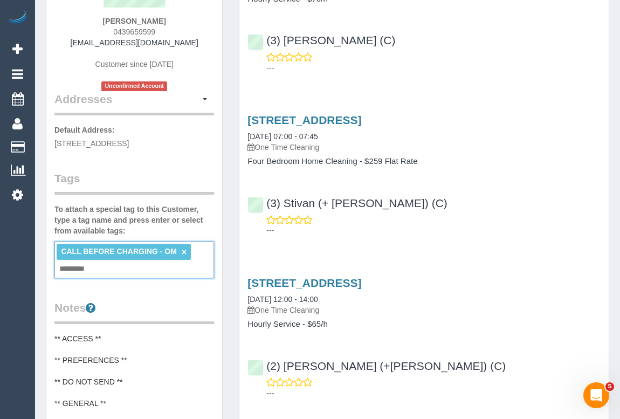
click at [215, 170] on div "Customer Info Edit Contact Info Send Message Email Preferences Special Sales Ta…" at bounding box center [134, 304] width 176 height 823
click at [584, 214] on div "---" at bounding box center [424, 225] width 353 height 22
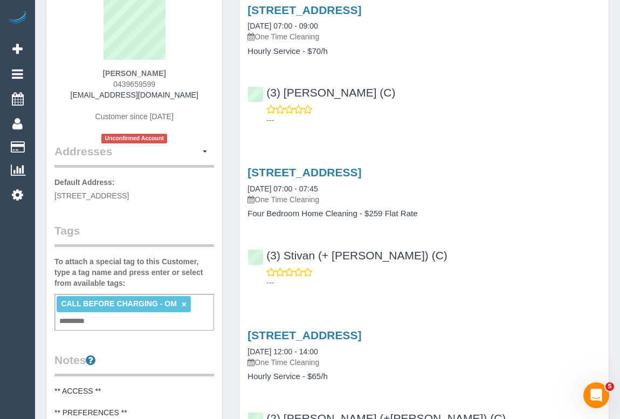
scroll to position [0, 0]
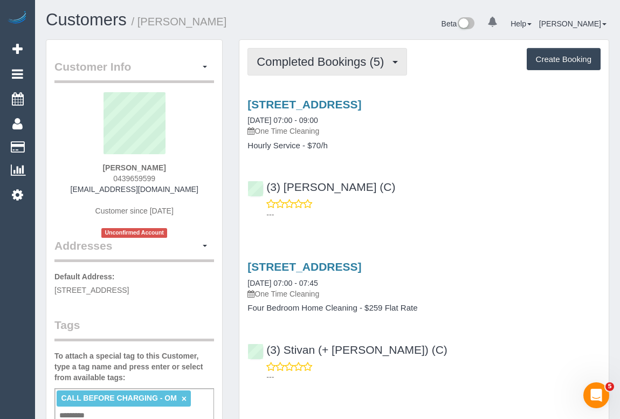
click at [323, 54] on button "Completed Bookings (5)" at bounding box center [328, 62] width 160 height 28
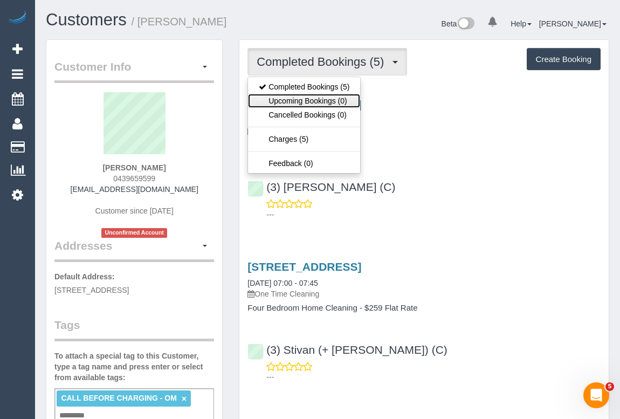
click at [319, 101] on link "Upcoming Bookings (0)" at bounding box center [304, 101] width 112 height 14
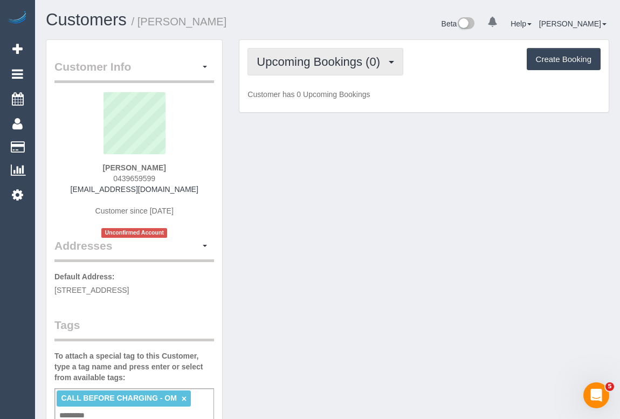
click at [322, 69] on button "Upcoming Bookings (0)" at bounding box center [326, 62] width 156 height 28
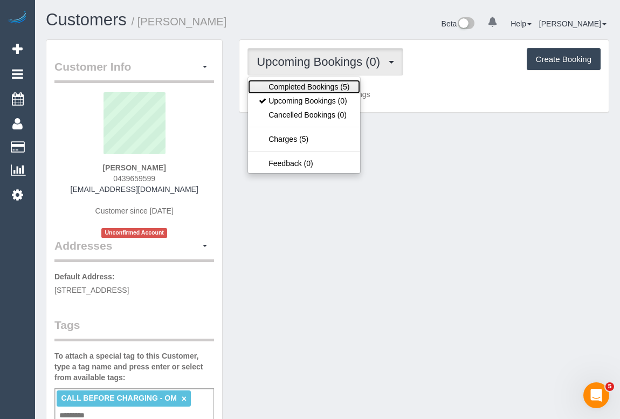
click at [312, 84] on link "Completed Bookings (5)" at bounding box center [304, 87] width 112 height 14
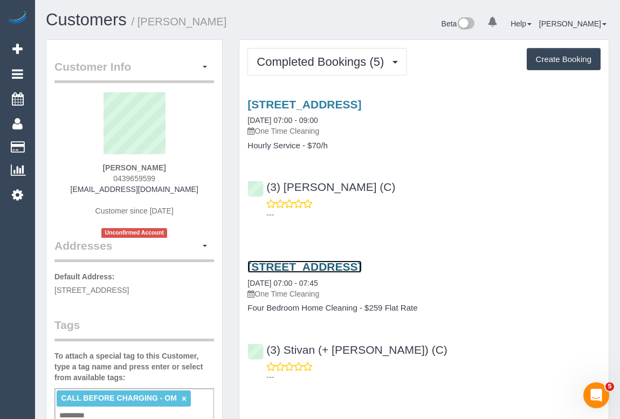
click at [332, 266] on link "2 Fermanagh Road, Camberwell., VIC 3124" at bounding box center [305, 266] width 114 height 12
click at [316, 263] on link "2 Fermanagh Road, Camberwell., VIC 3124" at bounding box center [305, 266] width 114 height 12
click at [426, 217] on p "---" at bounding box center [433, 214] width 334 height 11
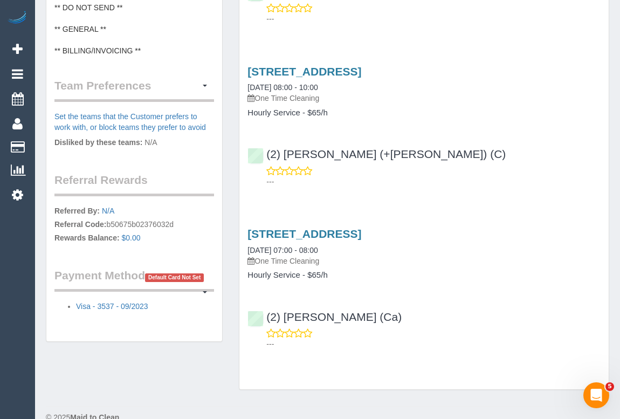
scroll to position [538, 0]
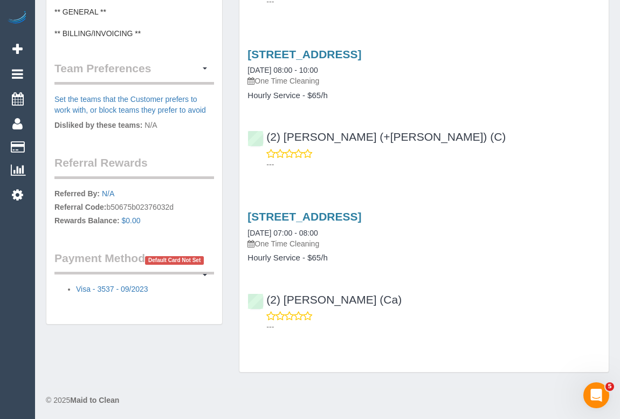
drag, startPoint x: 485, startPoint y: 324, endPoint x: 458, endPoint y: 359, distance: 44.7
click at [485, 324] on p "---" at bounding box center [433, 326] width 334 height 11
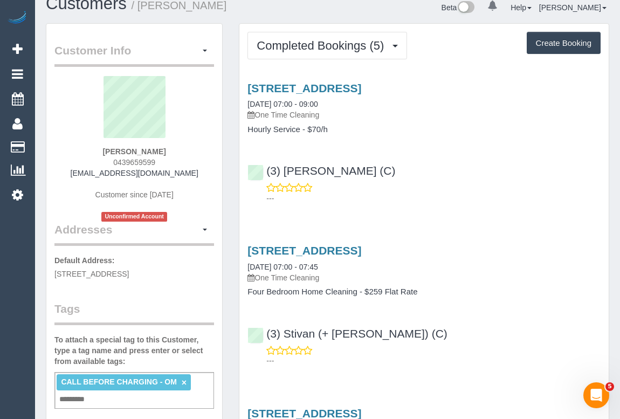
scroll to position [0, 0]
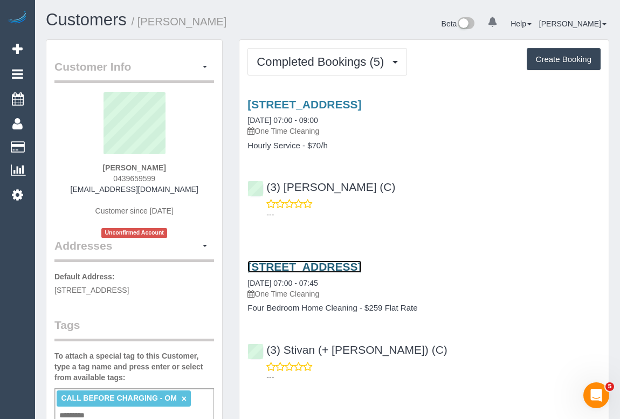
click at [327, 267] on link "2 Fermanagh Road, Camberwell., VIC 3124" at bounding box center [305, 266] width 114 height 12
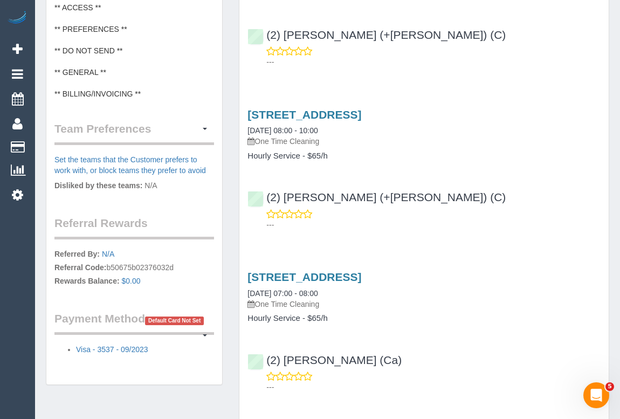
scroll to position [538, 0]
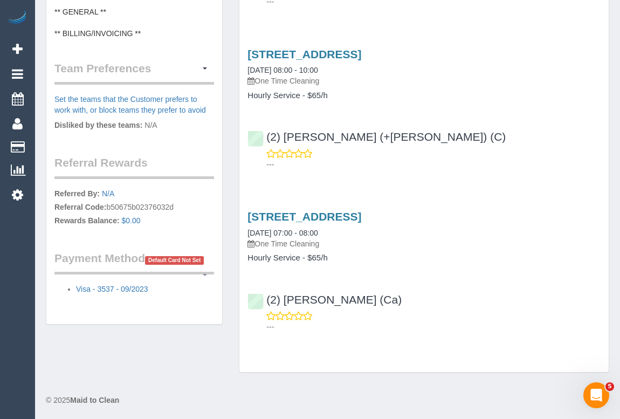
click at [205, 276] on span "button" at bounding box center [205, 275] width 4 height 2
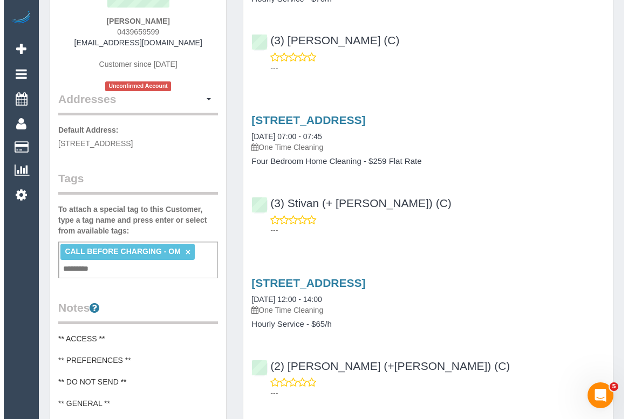
scroll to position [0, 0]
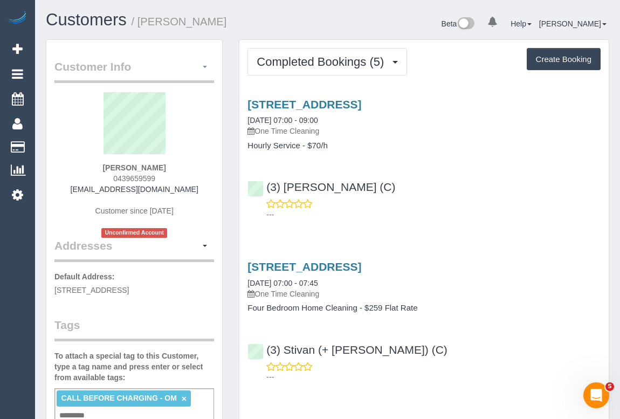
click at [206, 66] on span "button" at bounding box center [205, 67] width 4 height 2
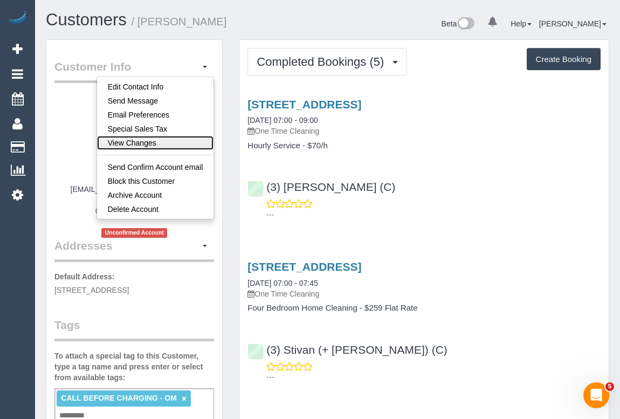
click at [161, 145] on link "View Changes" at bounding box center [155, 143] width 117 height 14
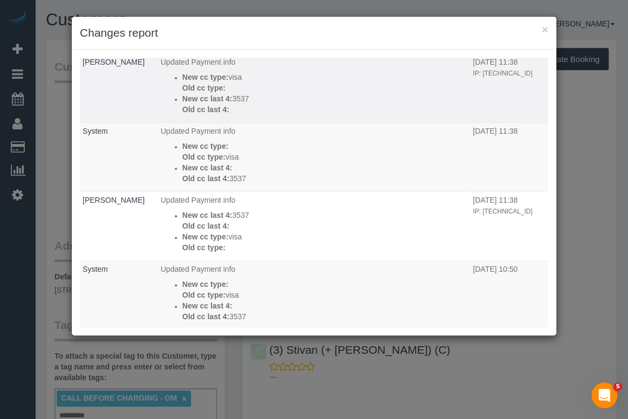
scroll to position [392, 0]
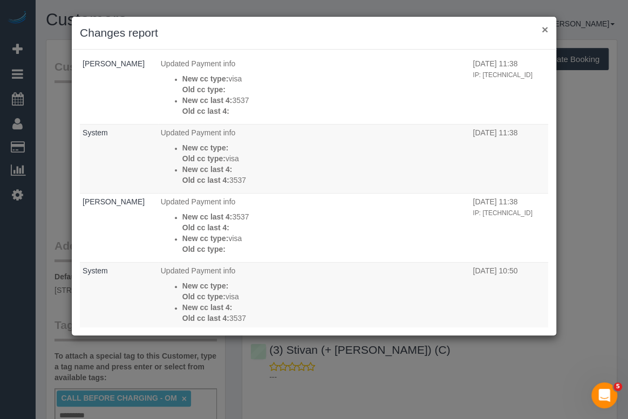
click at [543, 30] on button "×" at bounding box center [544, 29] width 6 height 11
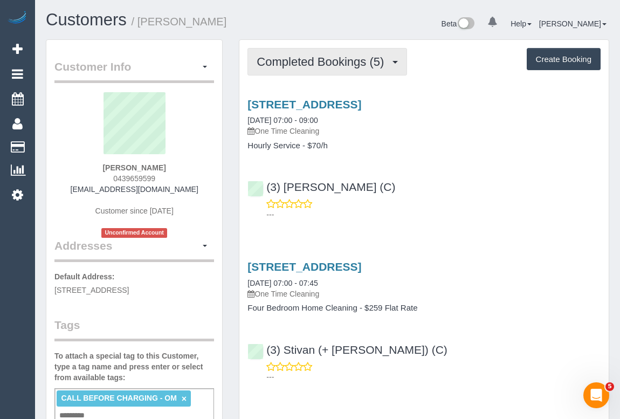
click at [312, 63] on span "Completed Bookings (5)" at bounding box center [323, 61] width 133 height 13
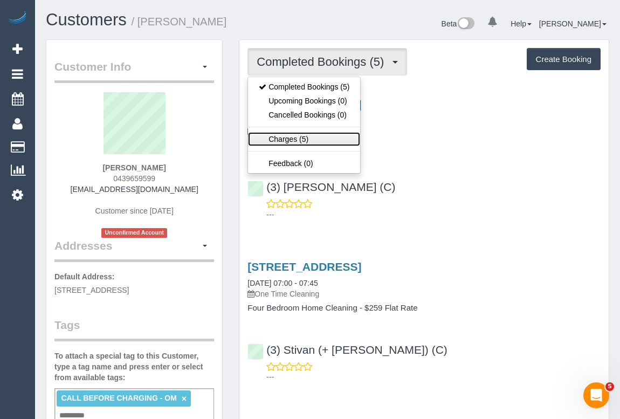
click at [294, 140] on link "Charges (5)" at bounding box center [304, 139] width 112 height 14
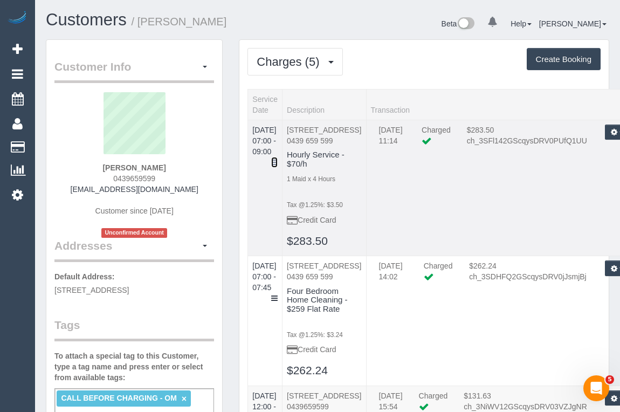
click at [278, 157] on link at bounding box center [274, 162] width 6 height 11
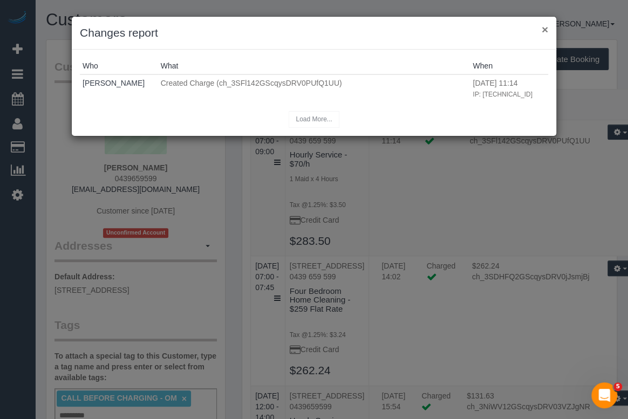
click at [544, 28] on button "×" at bounding box center [544, 29] width 6 height 11
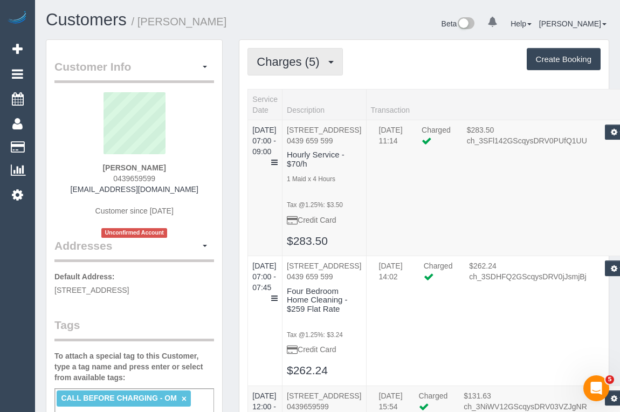
click at [325, 62] on span "Charges (5)" at bounding box center [291, 61] width 68 height 13
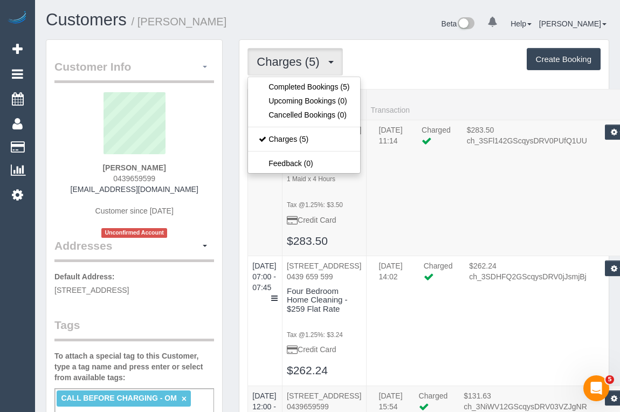
click at [202, 63] on button "button" at bounding box center [205, 67] width 18 height 17
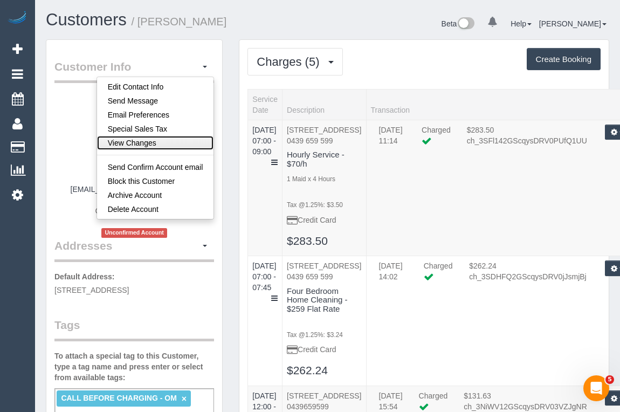
click at [162, 142] on link "View Changes" at bounding box center [155, 143] width 117 height 14
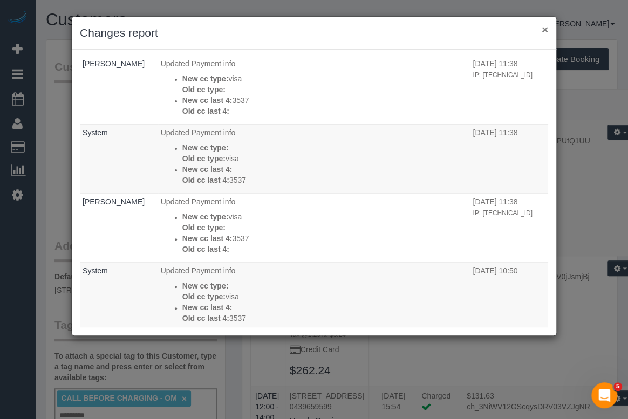
click at [545, 28] on button "×" at bounding box center [544, 29] width 6 height 11
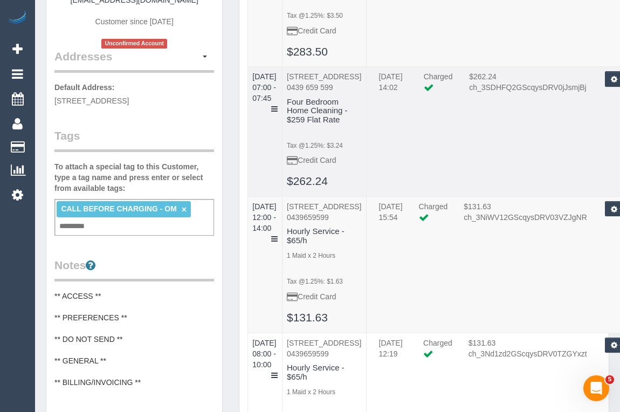
scroll to position [196, 0]
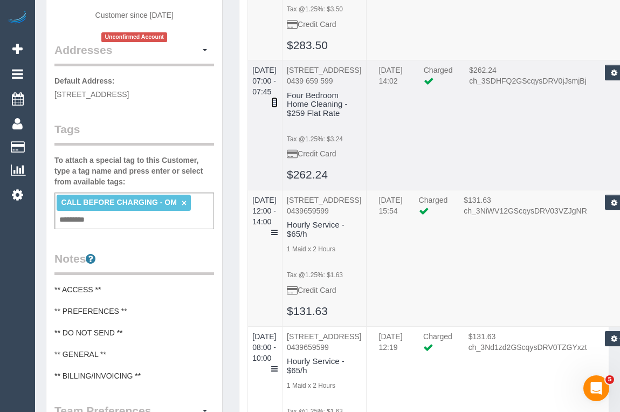
click at [278, 106] on icon at bounding box center [274, 103] width 6 height 8
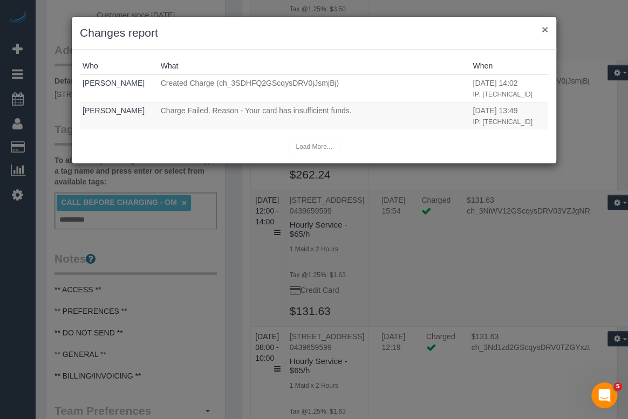
click at [545, 28] on button "×" at bounding box center [544, 29] width 6 height 11
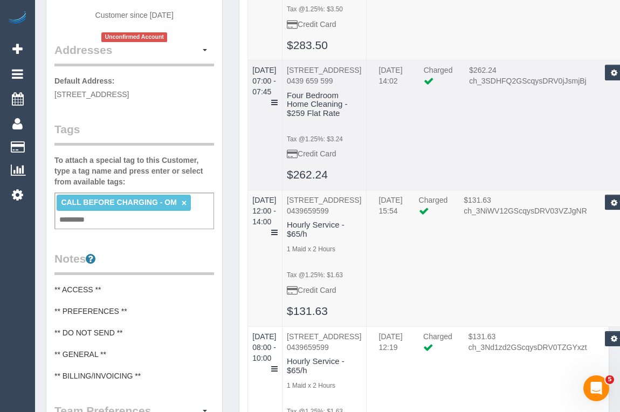
click at [283, 190] on td "30/09/2025 07:00 - 07:45" at bounding box center [265, 125] width 35 height 130
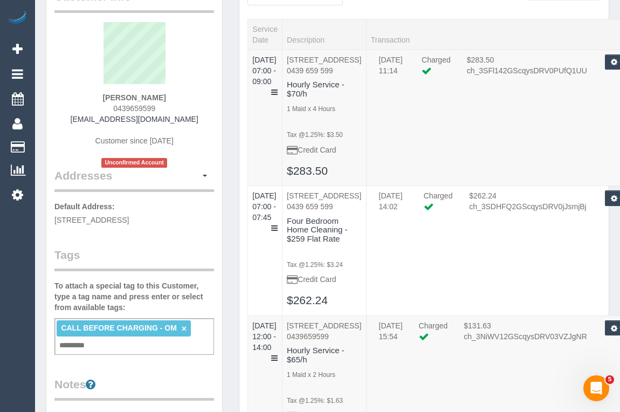
scroll to position [0, 0]
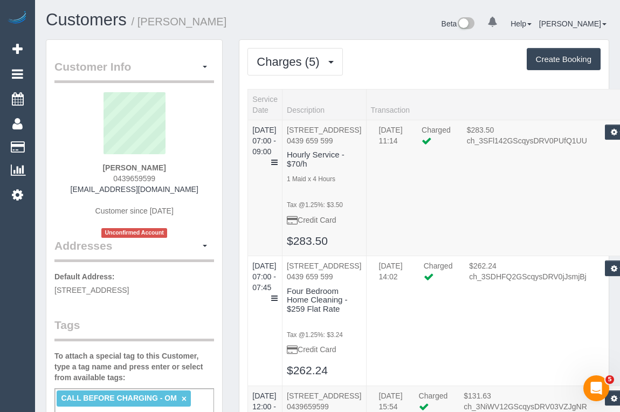
click at [232, 28] on h1 "Customers / Anne Crowley" at bounding box center [183, 20] width 274 height 18
drag, startPoint x: 86, startPoint y: 189, endPoint x: 183, endPoint y: 191, distance: 97.1
click at [183, 191] on div "Anne Crowley 0439659599 acrowley@bigpond.net.au Customer since 2023 Unconfirmed…" at bounding box center [134, 165] width 160 height 146
copy link "acrowley@bigpond.net.au"
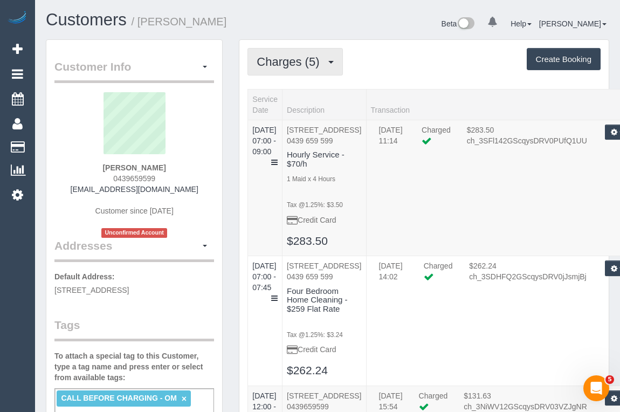
drag, startPoint x: 313, startPoint y: 66, endPoint x: 313, endPoint y: 78, distance: 11.9
click at [313, 65] on span "Charges (5)" at bounding box center [291, 61] width 68 height 13
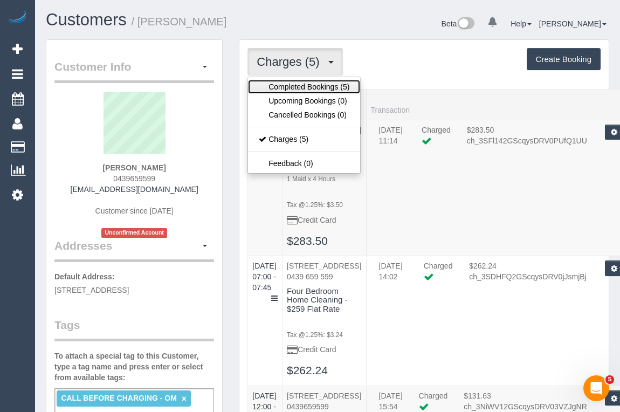
click at [312, 85] on link "Completed Bookings (5)" at bounding box center [304, 87] width 112 height 14
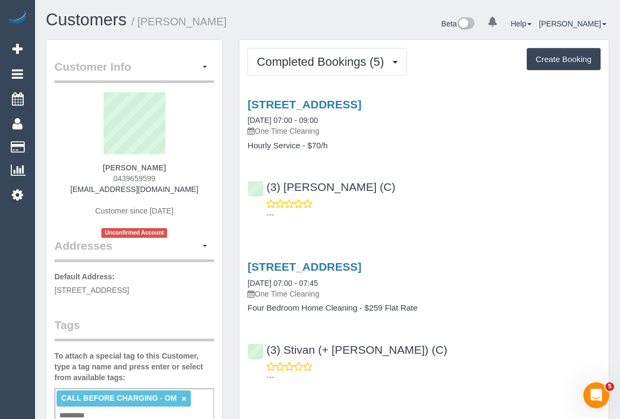
click at [482, 186] on div "(3) Rowan Walia (C) ---" at bounding box center [423, 195] width 369 height 49
click at [428, 202] on div "---" at bounding box center [424, 209] width 353 height 22
drag, startPoint x: 86, startPoint y: 190, endPoint x: 209, endPoint y: 191, distance: 122.4
click at [209, 191] on div "Anne Crowley 0439659599 acrowley@bigpond.net.au Customer since 2023 Unconfirmed…" at bounding box center [134, 165] width 160 height 146
copy link "acrowley@bigpond.net.au"
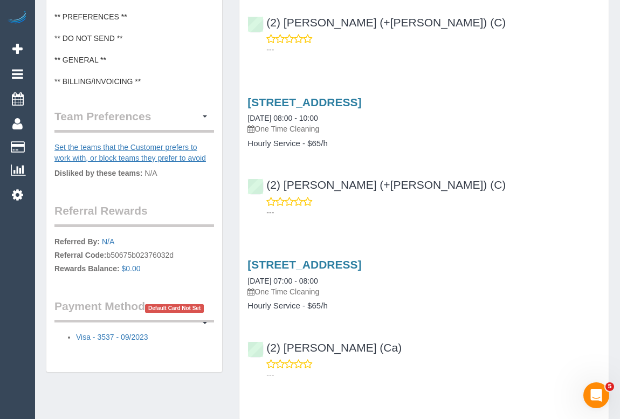
scroll to position [538, 0]
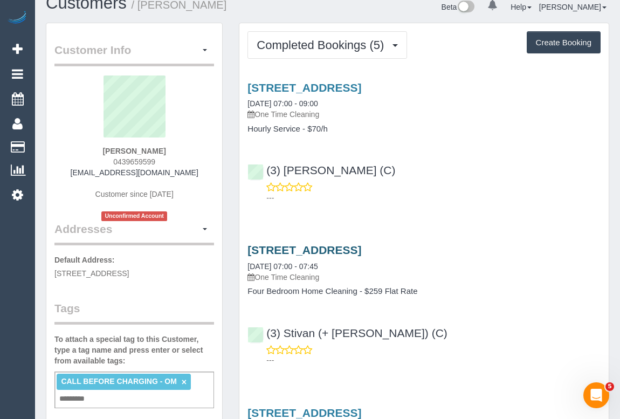
scroll to position [0, 0]
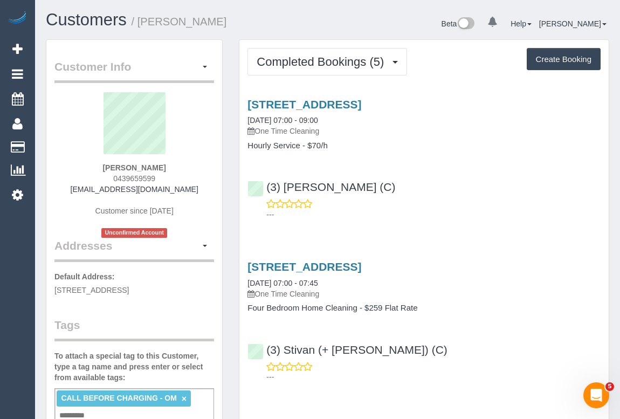
click at [474, 201] on div "---" at bounding box center [424, 209] width 353 height 22
click at [355, 107] on link "Unit 8 / 8 Manningtree Road, Hawthorn, VIC 3122" at bounding box center [305, 104] width 114 height 12
click at [531, 199] on div "---" at bounding box center [424, 209] width 353 height 22
click at [459, 345] on div "(3) Stivan (+ Krunal) (C) ---" at bounding box center [423, 358] width 369 height 49
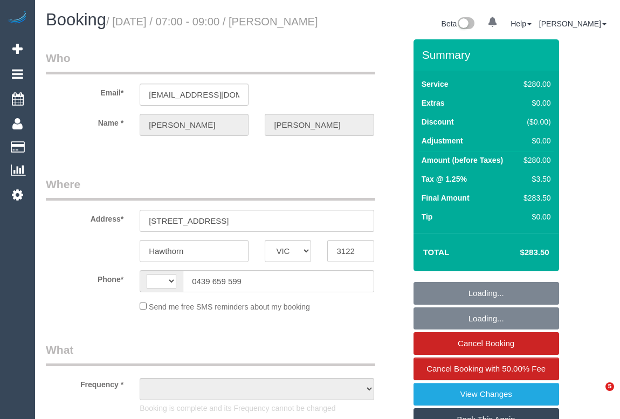
select select "VIC"
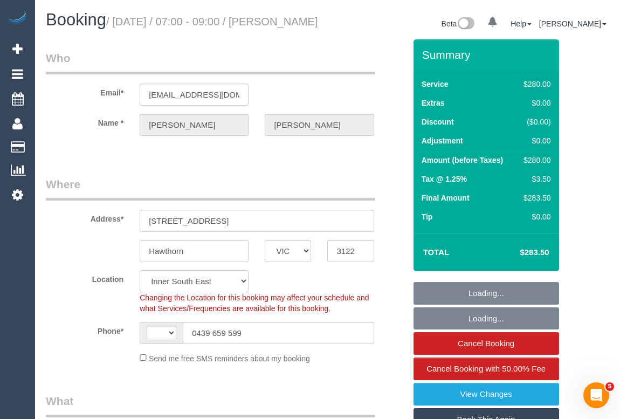
select select "string:AU"
select select "object:796"
select select "string:stripe-pm_1Na8Cf2GScqysDRVwMJ17Hvo"
select select "240"
select select "object:1576"
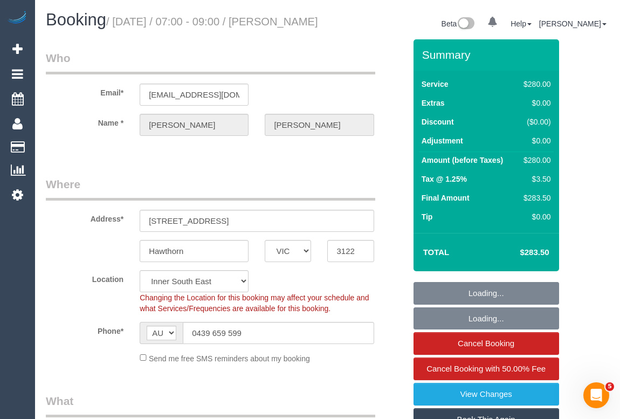
select select "number:28"
select select "number:14"
select select "number:19"
select select "number:24"
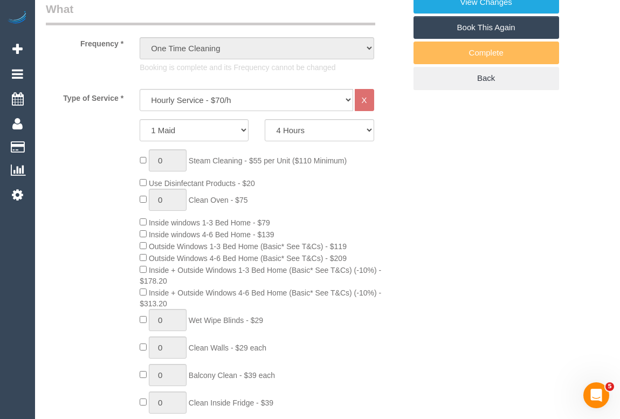
scroll to position [441, 0]
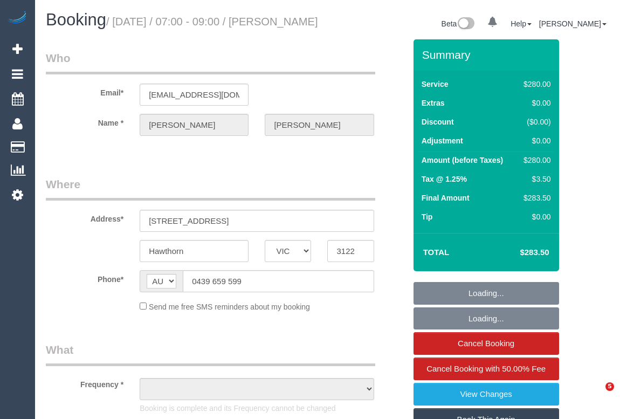
select select "VIC"
select select "object:618"
select select "string:stripe-pm_1Na8Cf2GScqysDRVwMJ17Hvo"
select select "number:28"
select select "number:14"
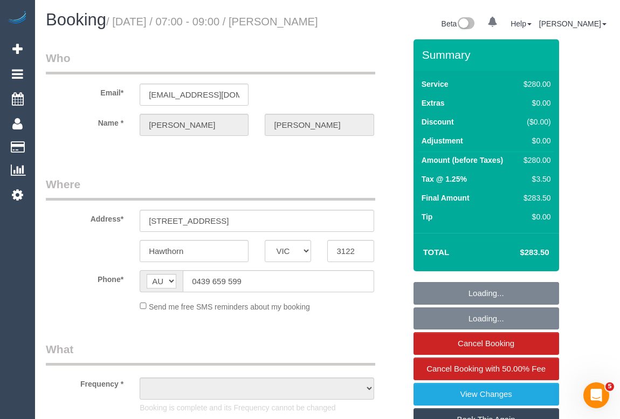
select select "number:19"
select select "number:24"
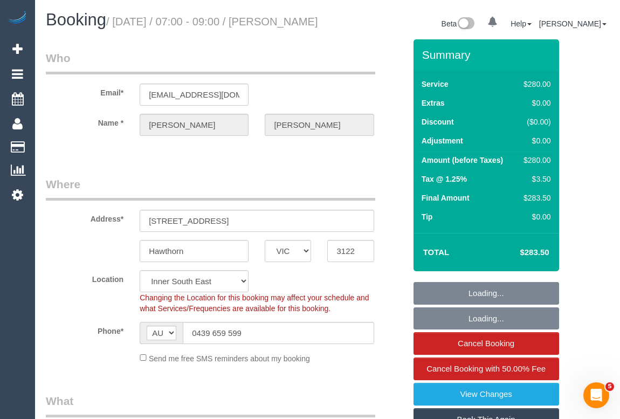
select select "object:771"
select select "240"
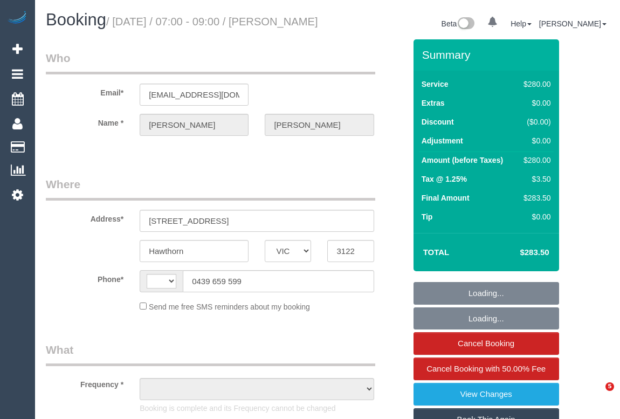
select select "VIC"
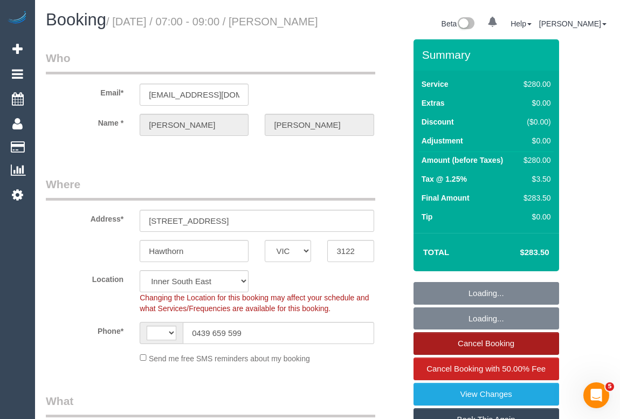
select select "string:AU"
select select "string:stripe-pm_1Na8Cf2GScqysDRVwMJ17Hvo"
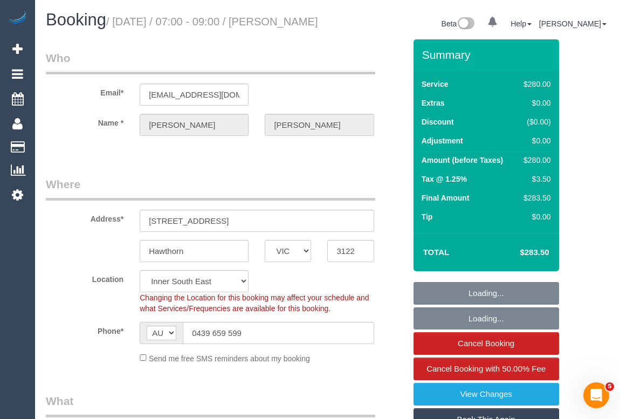
select select "object:620"
select select "240"
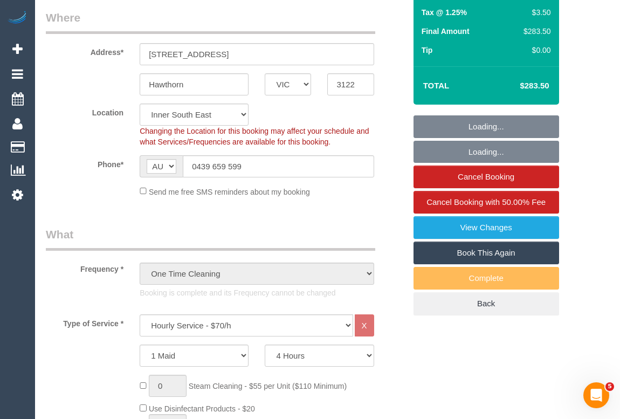
select select "object:801"
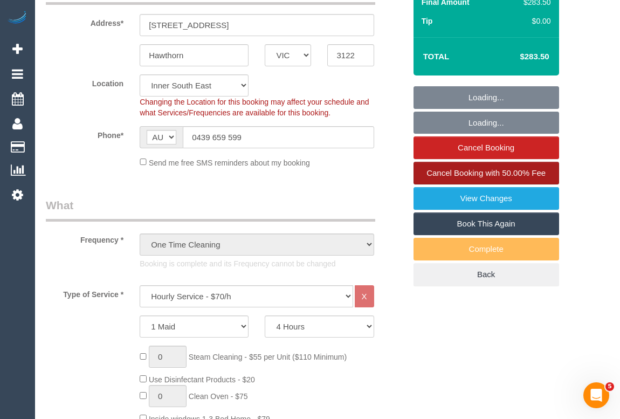
select select "number:28"
select select "number:14"
select select "number:19"
select select "number:24"
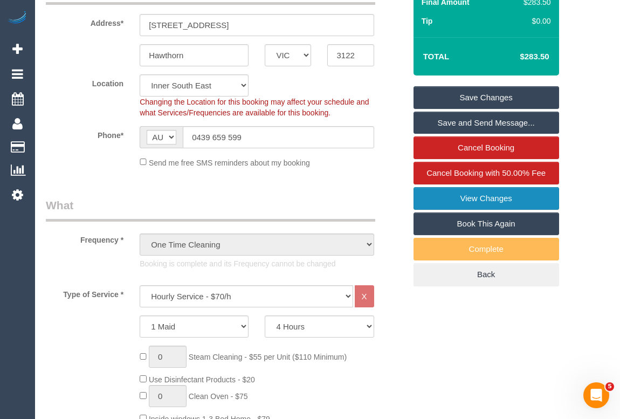
click at [479, 210] on link "View Changes" at bounding box center [487, 198] width 146 height 23
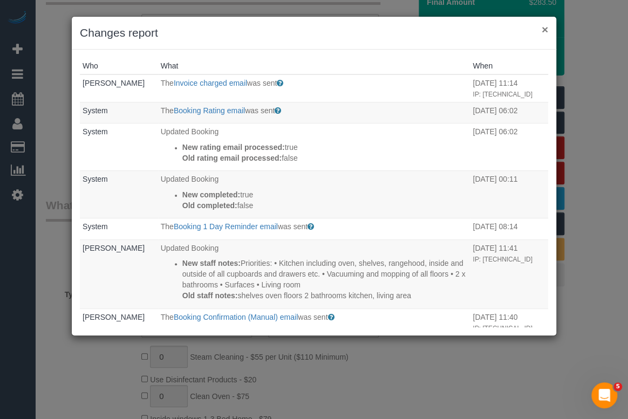
click at [546, 29] on button "×" at bounding box center [544, 29] width 6 height 11
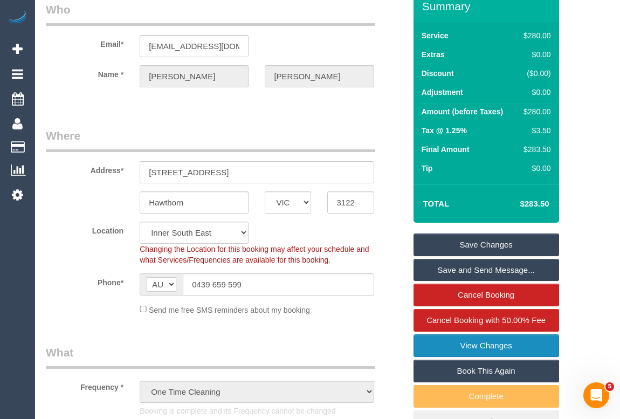
scroll to position [0, 0]
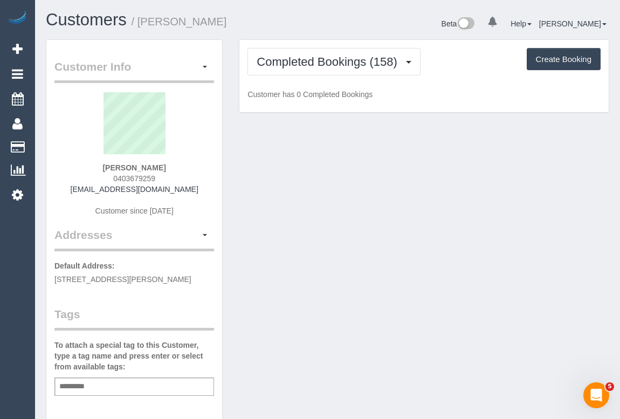
drag, startPoint x: 108, startPoint y: 175, endPoint x: 140, endPoint y: 383, distance: 210.0
click at [178, 174] on div "[PERSON_NAME] 0403679259 [EMAIL_ADDRESS][DOMAIN_NAME] Customer since [DATE]" at bounding box center [134, 159] width 160 height 135
copy span "0403679259"
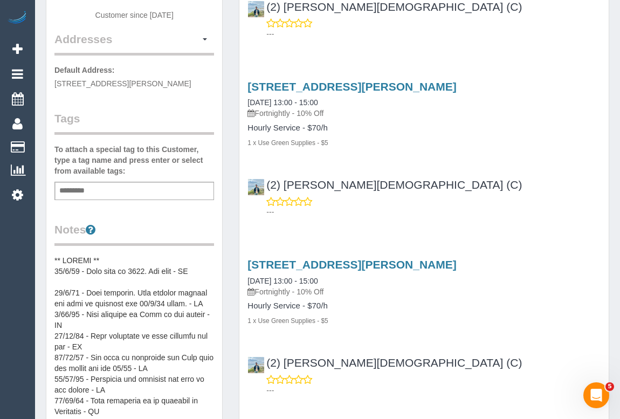
scroll to position [245, 0]
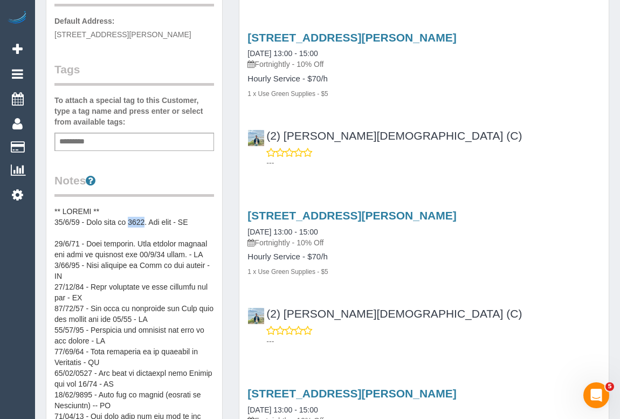
drag, startPoint x: 132, startPoint y: 218, endPoint x: 146, endPoint y: 218, distance: 14.0
click at [146, 218] on pre at bounding box center [134, 314] width 160 height 216
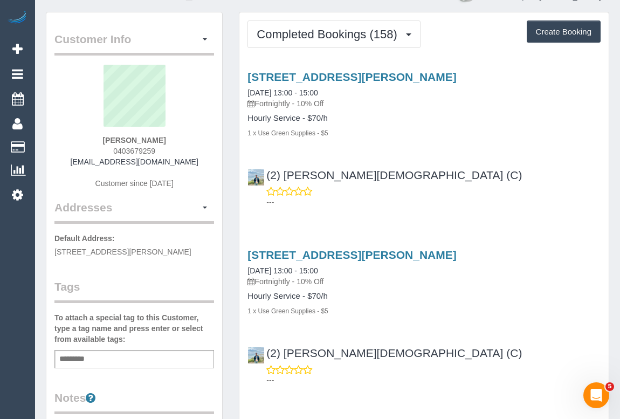
scroll to position [0, 0]
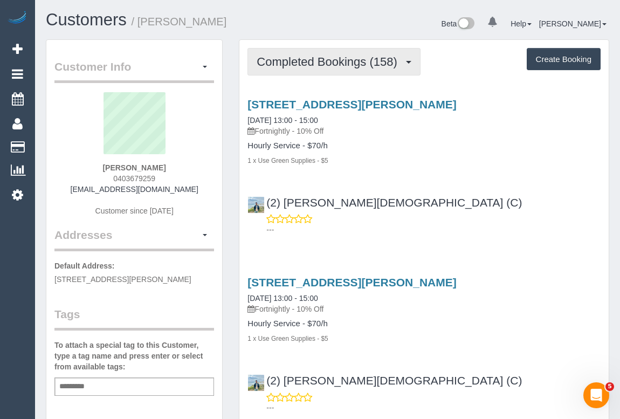
drag, startPoint x: 351, startPoint y: 66, endPoint x: 351, endPoint y: 79, distance: 13.5
click at [351, 66] on span "Completed Bookings (158)" at bounding box center [330, 61] width 146 height 13
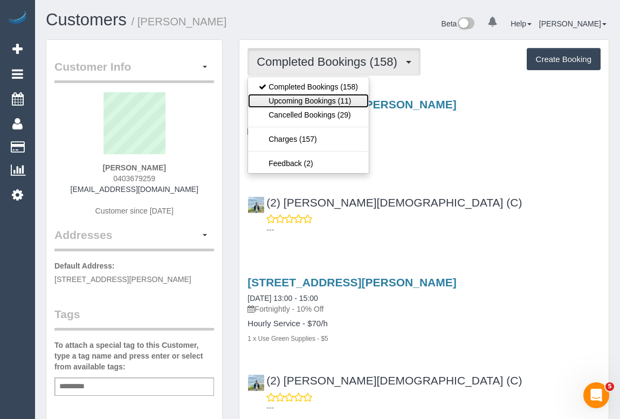
click at [341, 101] on link "Upcoming Bookings (11)" at bounding box center [308, 101] width 121 height 14
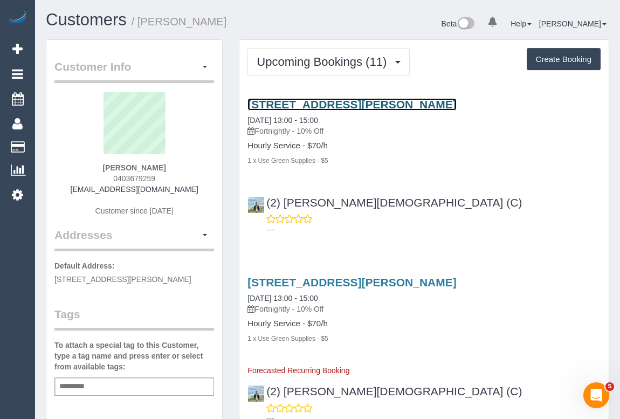
click at [339, 104] on link "[STREET_ADDRESS][PERSON_NAME]" at bounding box center [352, 104] width 209 height 12
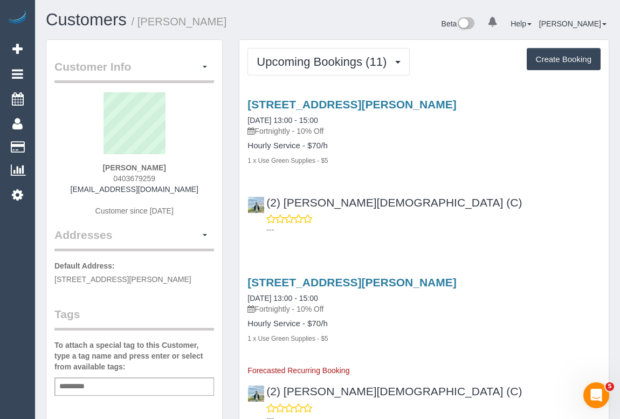
drag, startPoint x: 113, startPoint y: 175, endPoint x: 184, endPoint y: 178, distance: 71.8
click at [184, 178] on div "[PERSON_NAME] 0403679259 [EMAIL_ADDRESS][DOMAIN_NAME] Customer since [DATE]" at bounding box center [134, 159] width 160 height 135
copy span "0403679259"
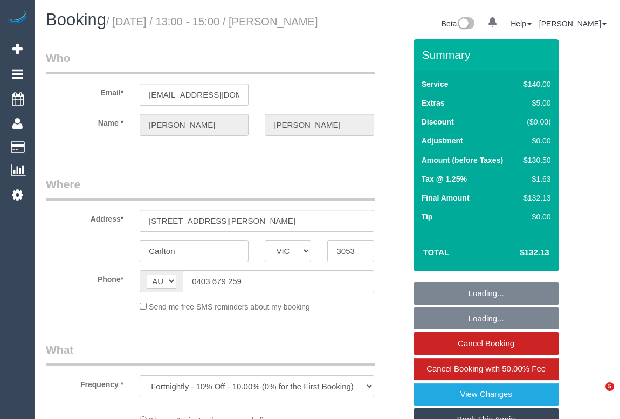
select select "VIC"
select select "string:stripe-pm_1Nnc902GScqysDRVTF52Hybk"
select select "number:28"
select select "number:16"
select select "number:19"
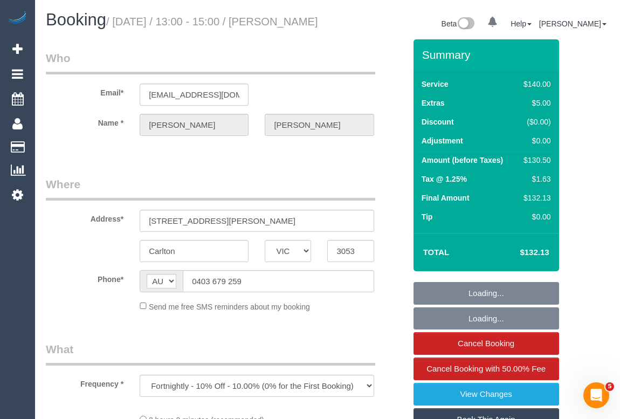
select select "number:24"
select select "number:35"
select select "number:13"
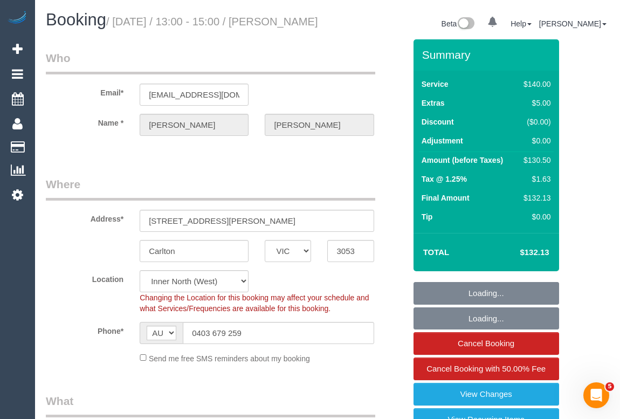
select select "object:1695"
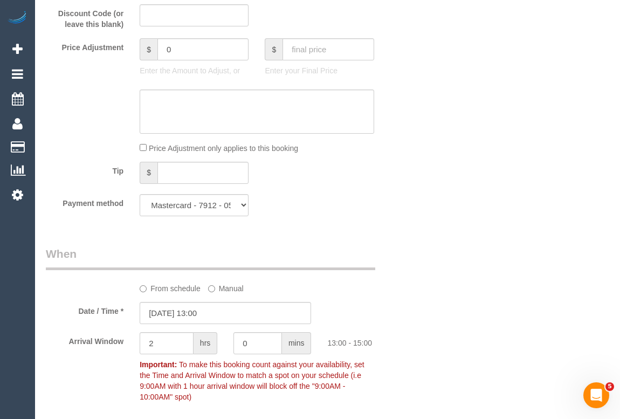
scroll to position [1176, 0]
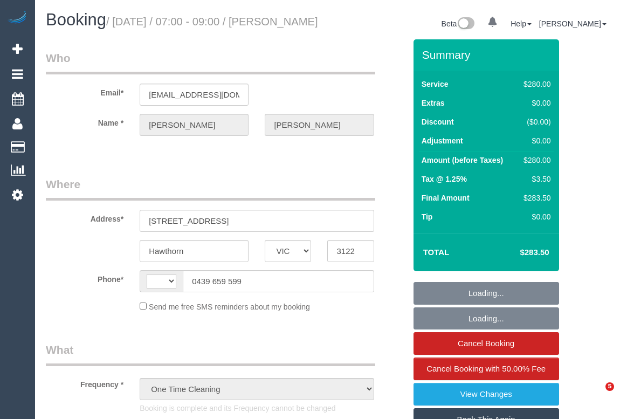
select select "VIC"
select select "string:stripe-pm_1Na8Cf2GScqysDRVwMJ17Hvo"
select select "number:28"
select select "number:14"
select select "number:19"
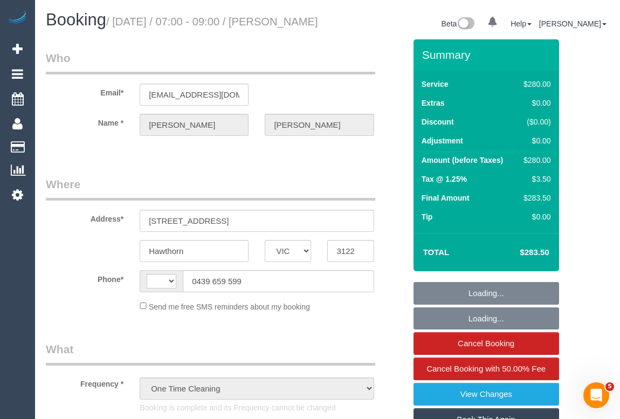
select select "number:24"
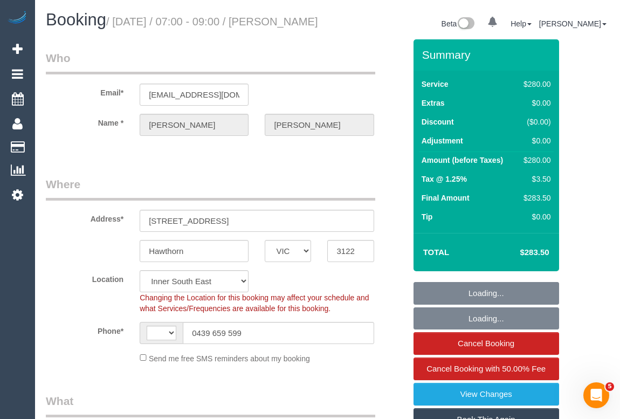
select select "object:947"
select select "string:AU"
select select "240"
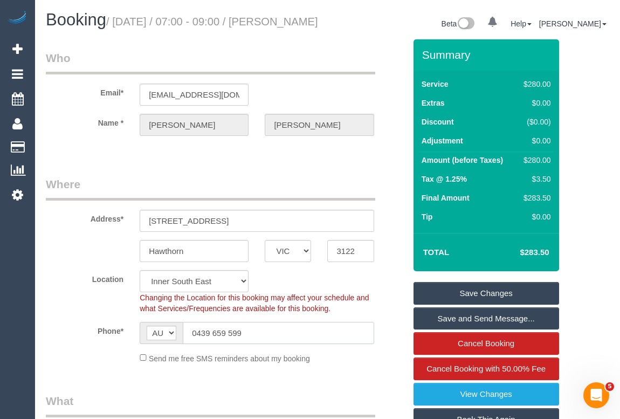
drag, startPoint x: 250, startPoint y: 341, endPoint x: 164, endPoint y: 340, distance: 86.3
click at [164, 340] on div "AF AL DZ AD AO AI AQ AG AR AM AW AU AT AZ BS BH BD BB BY BE BZ BJ BM BT BO BA B…" at bounding box center [257, 333] width 234 height 22
click at [482, 404] on link "View Changes" at bounding box center [487, 394] width 146 height 23
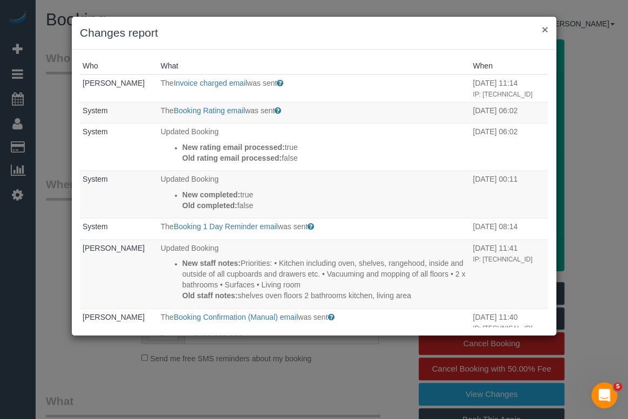
click at [545, 24] on button "×" at bounding box center [544, 29] width 6 height 11
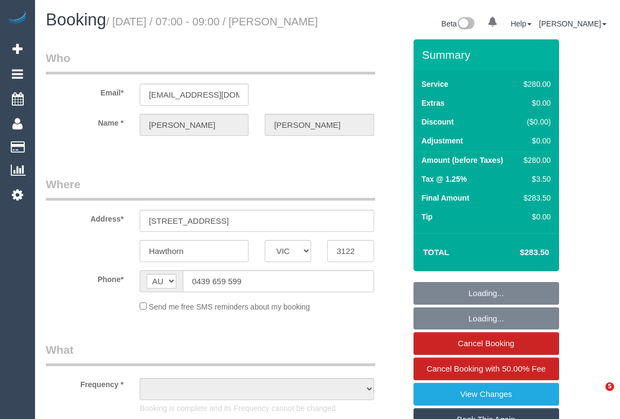
select select "VIC"
select select "object:618"
select select "string:stripe-pm_1Na8Cf2GScqysDRVwMJ17Hvo"
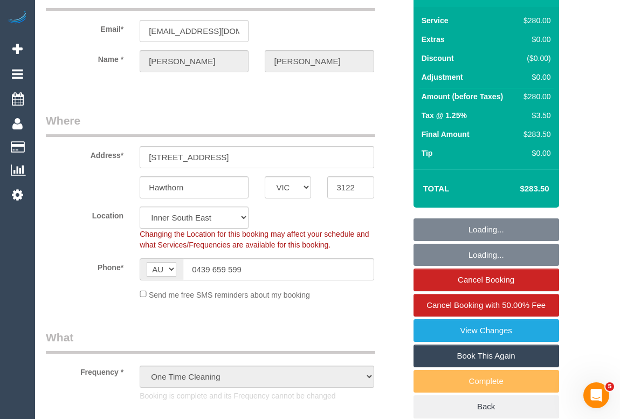
select select "object:771"
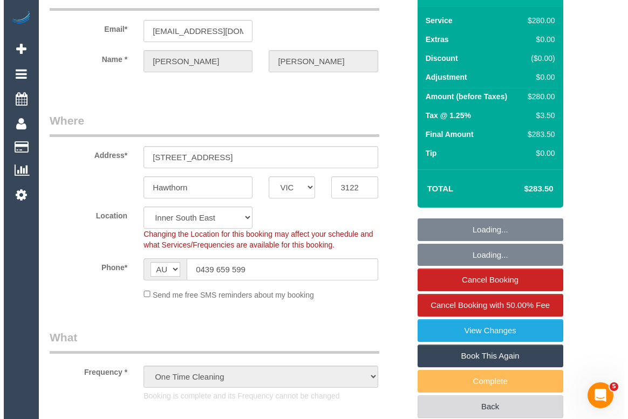
scroll to position [147, 0]
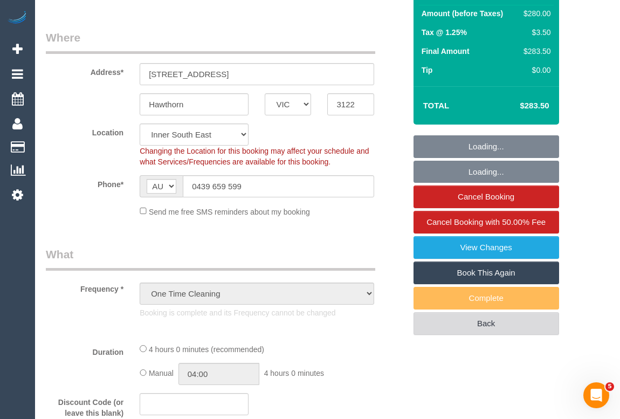
select select "number:28"
select select "number:14"
select select "number:19"
select select "number:24"
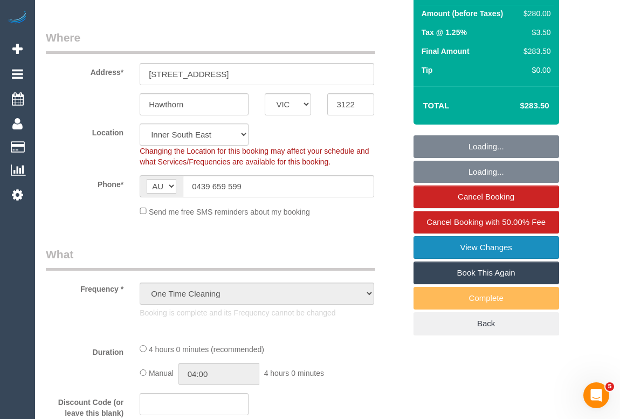
select select "240"
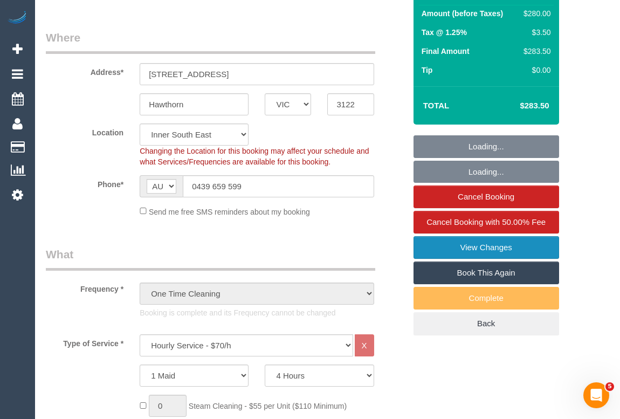
click at [486, 258] on link "View Changes" at bounding box center [487, 247] width 146 height 23
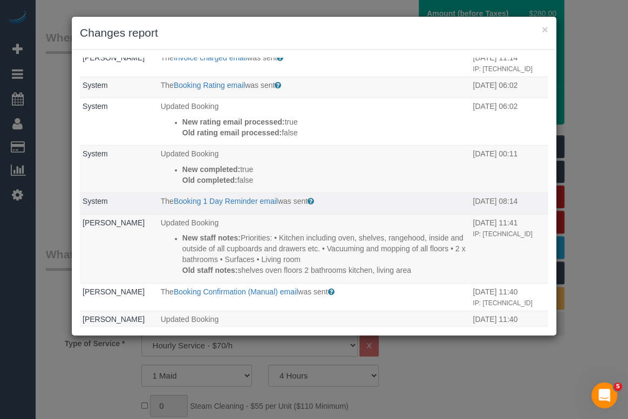
scroll to position [0, 0]
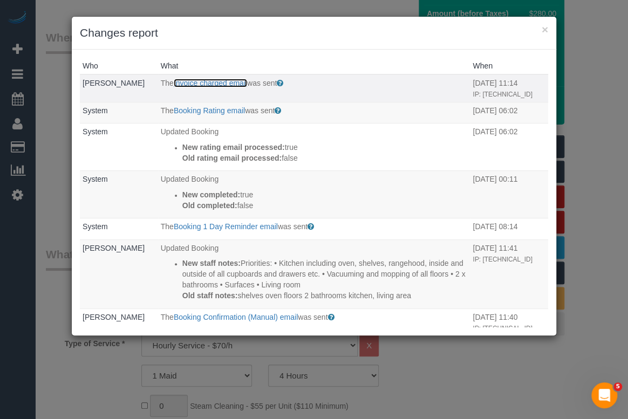
click at [216, 82] on link "Invoice charged email" at bounding box center [210, 83] width 73 height 9
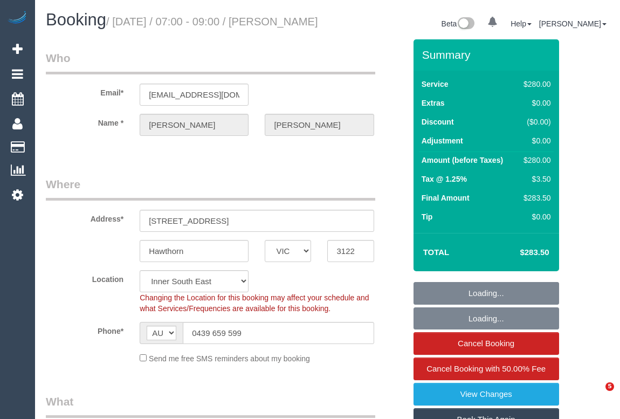
select select "VIC"
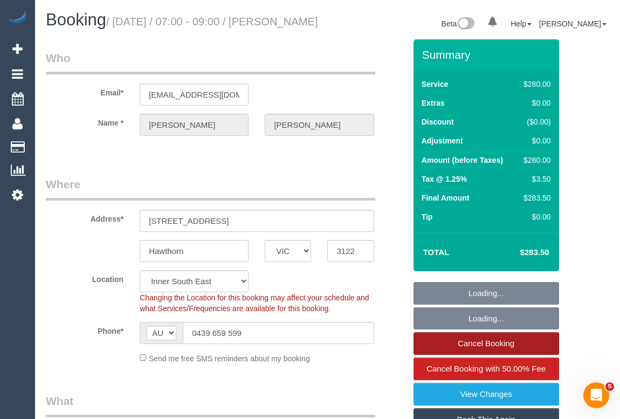
select select "string:stripe-pm_1Na8Cf2GScqysDRVwMJ17Hvo"
select select "number:28"
select select "number:14"
select select "number:19"
select select "number:24"
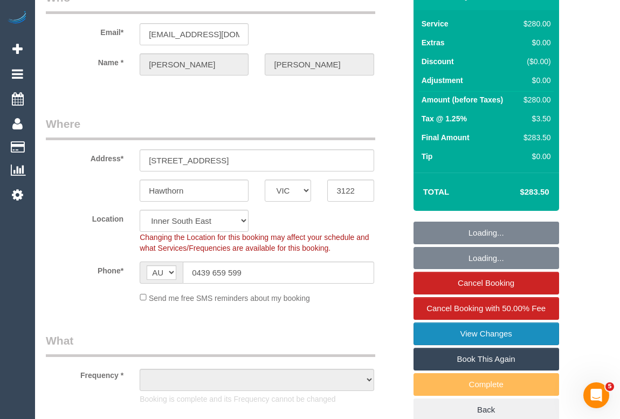
select select "object:766"
click at [484, 322] on link "View Changes" at bounding box center [487, 333] width 146 height 23
select select "240"
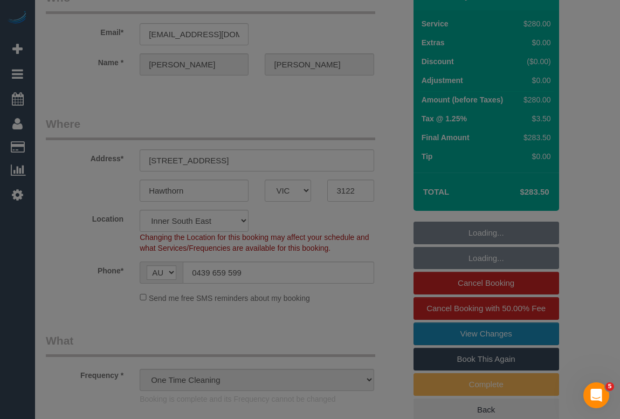
select select "object:1580"
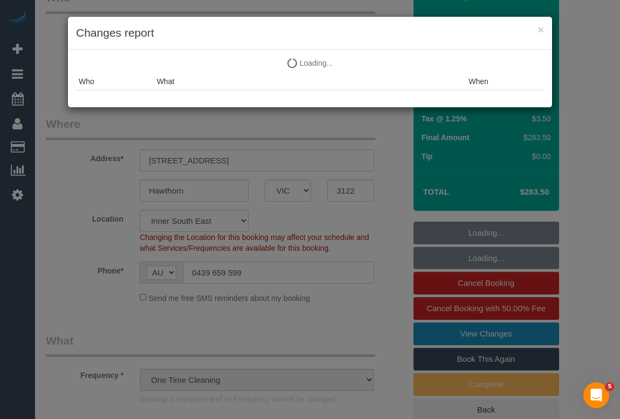
scroll to position [147, 0]
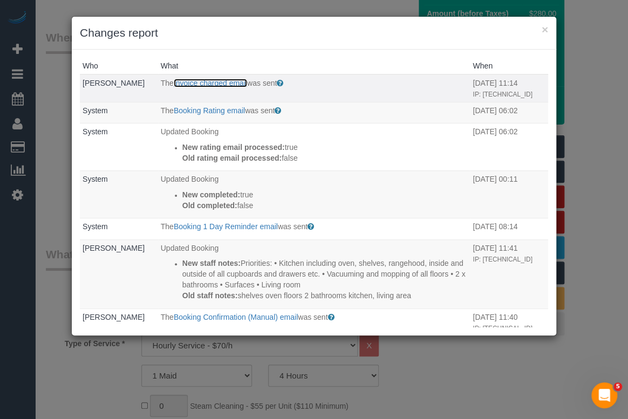
click at [214, 83] on link "Invoice charged email" at bounding box center [210, 83] width 73 height 9
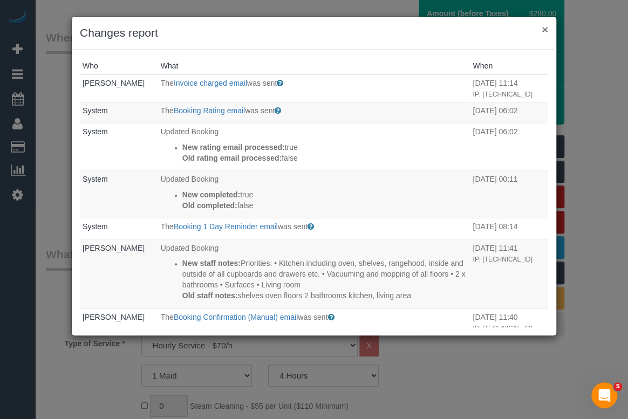
click at [546, 30] on button "×" at bounding box center [544, 29] width 6 height 11
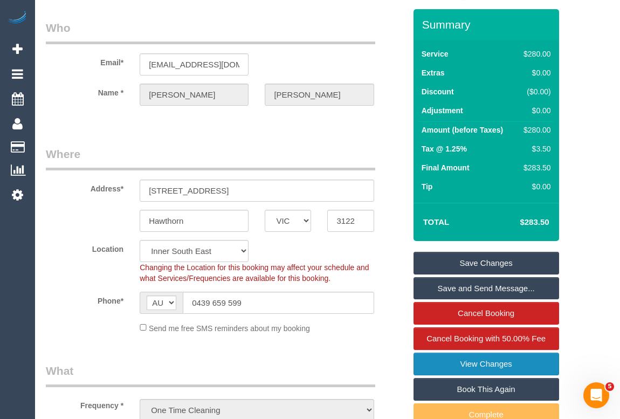
scroll to position [0, 0]
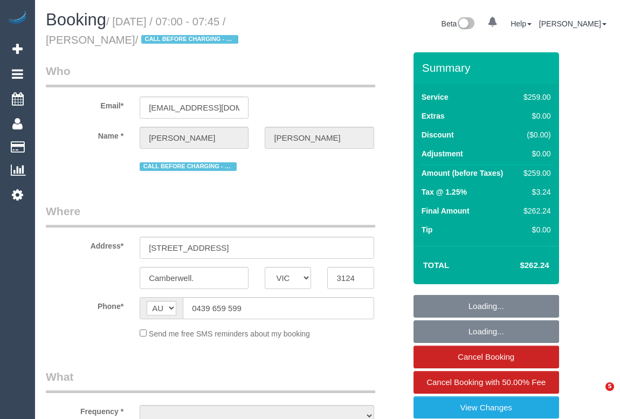
select select "VIC"
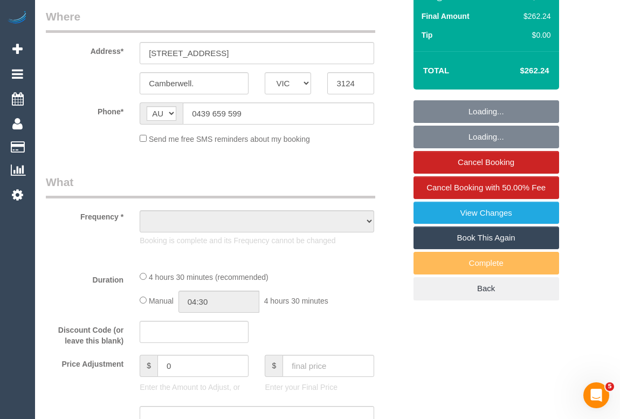
scroll to position [196, 0]
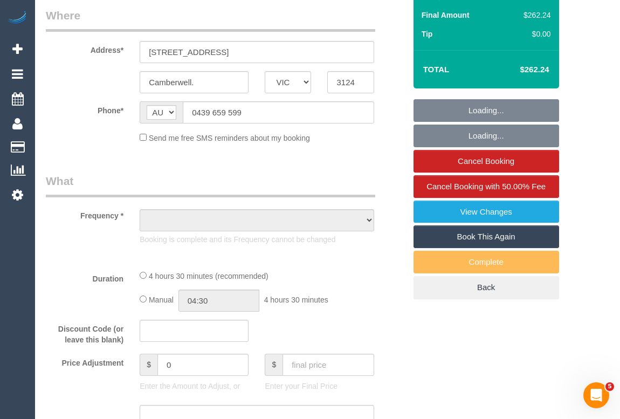
select select "object:546"
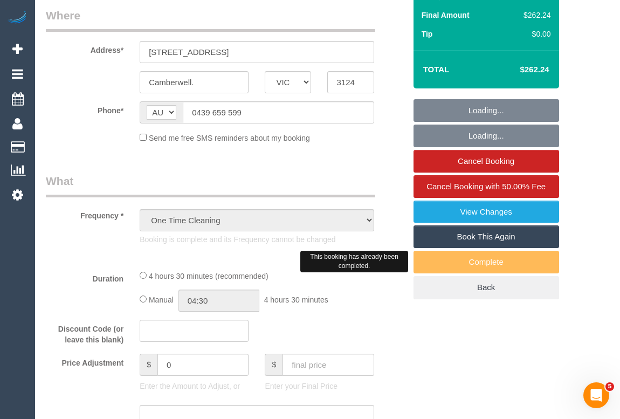
select select "number:28"
select select "number:14"
select select "number:19"
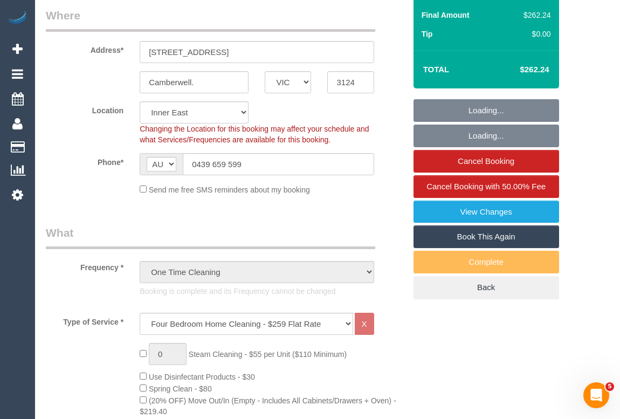
select select "object:883"
click at [477, 236] on link "Book This Again" at bounding box center [487, 236] width 146 height 23
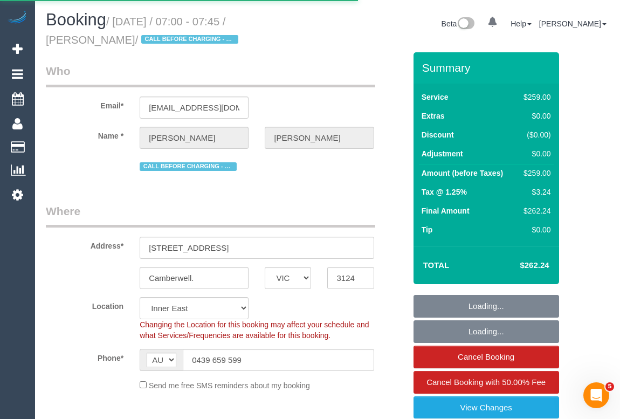
select select "VIC"
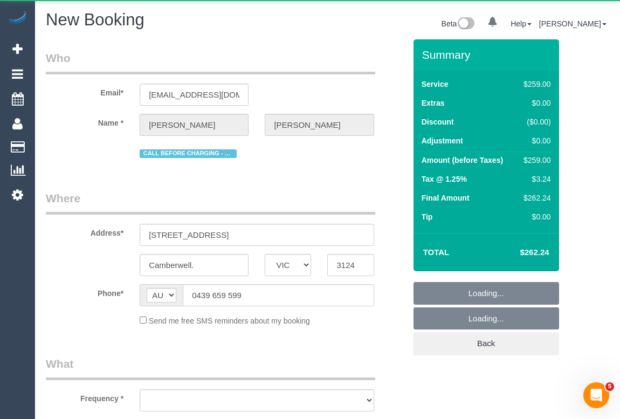
select select "number:28"
select select "number:14"
select select "number:19"
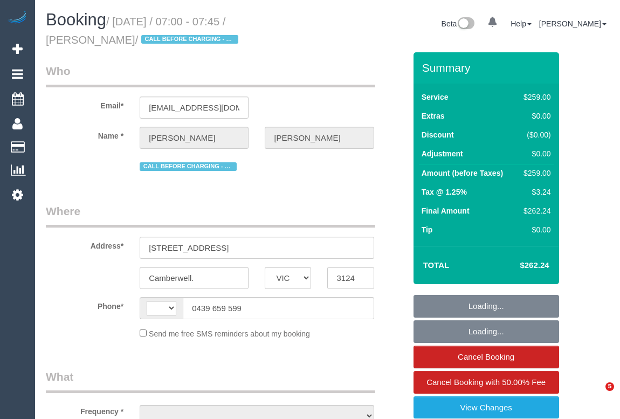
select select "VIC"
select select "string:AU"
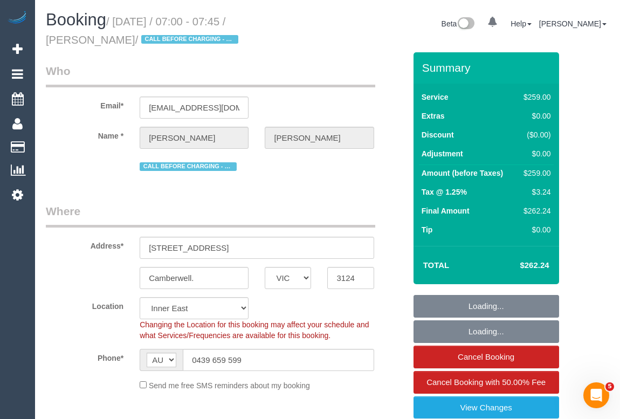
select select "object:651"
select select "number:28"
select select "number:14"
select select "number:19"
select select "object:1383"
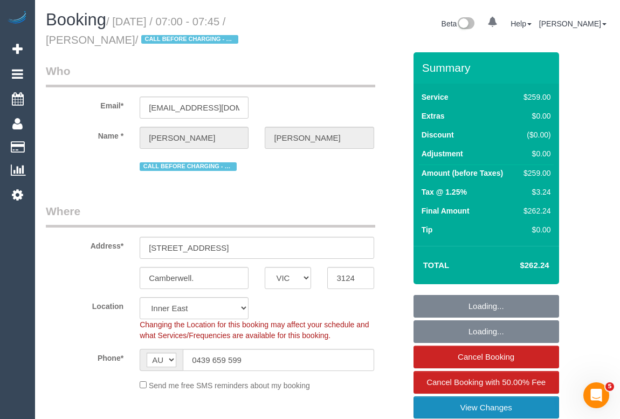
click at [469, 402] on link "View Changes" at bounding box center [487, 407] width 146 height 23
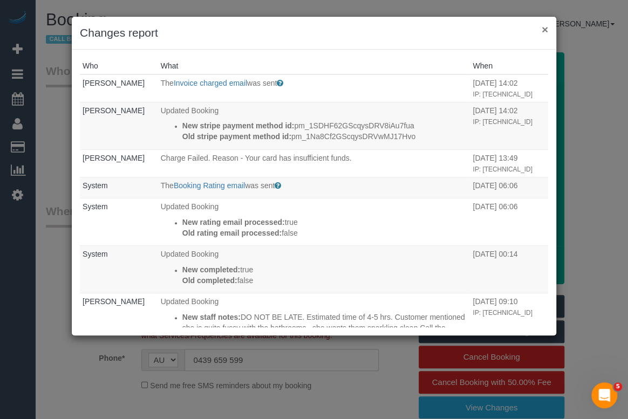
click at [542, 29] on button "×" at bounding box center [544, 29] width 6 height 11
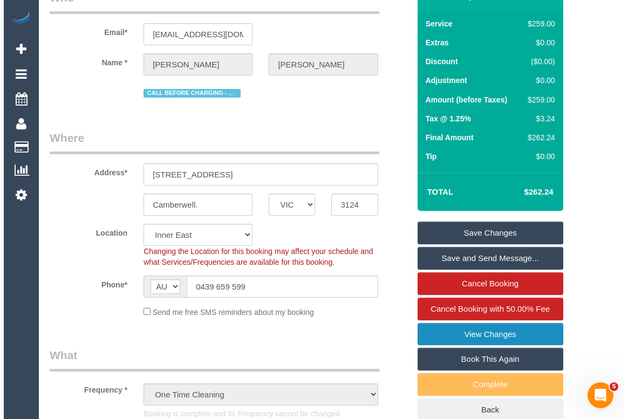
scroll to position [147, 0]
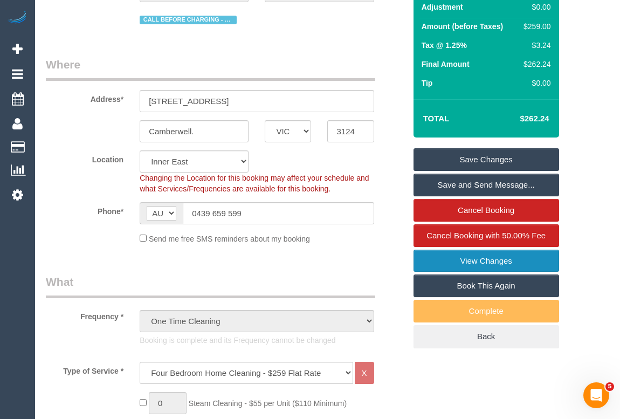
click at [461, 264] on link "View Changes" at bounding box center [487, 261] width 146 height 23
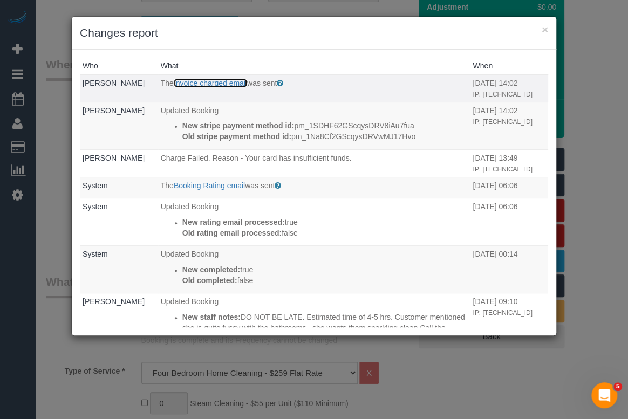
click at [203, 80] on link "Invoice charged email" at bounding box center [210, 83] width 73 height 9
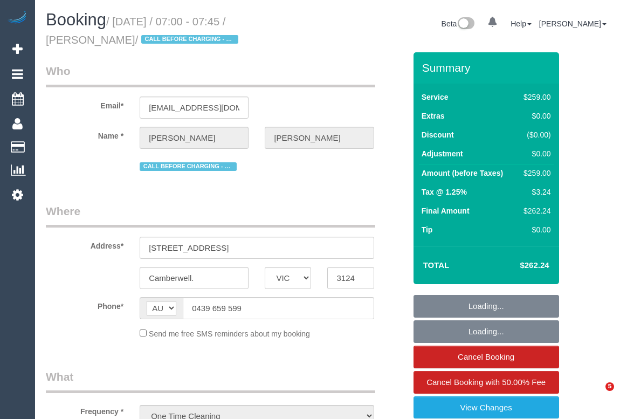
select select "VIC"
select select "number:28"
select select "number:14"
select select "number:19"
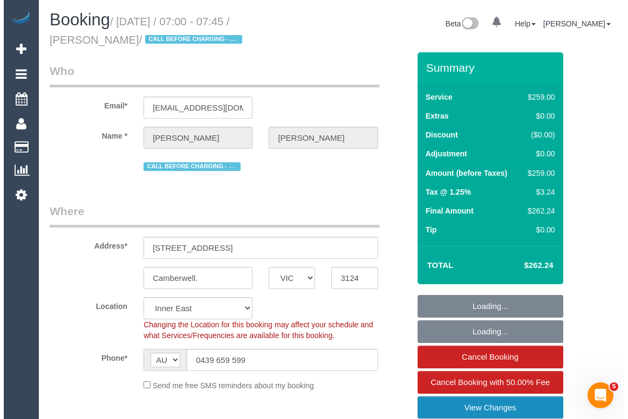
scroll to position [147, 0]
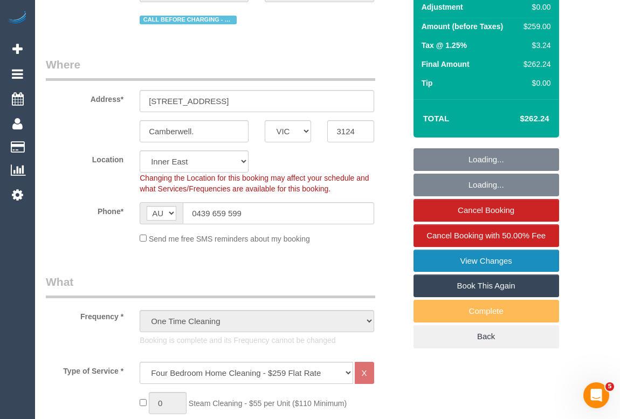
select select "object:883"
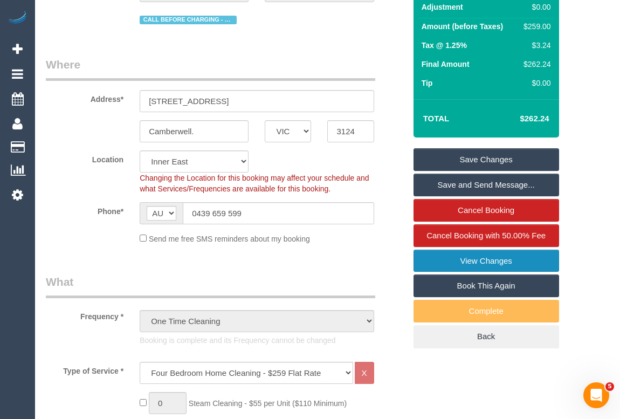
click at [484, 262] on link "View Changes" at bounding box center [487, 261] width 146 height 23
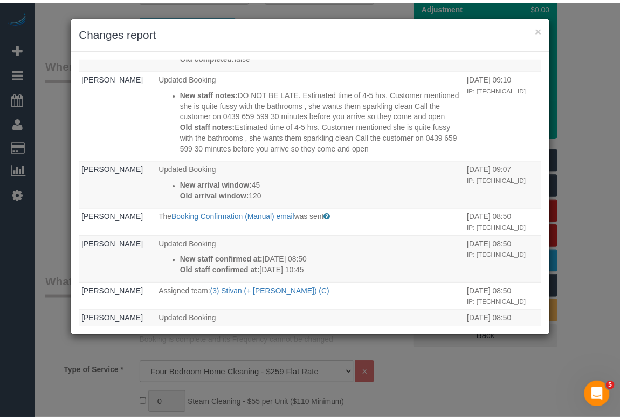
scroll to position [245, 0]
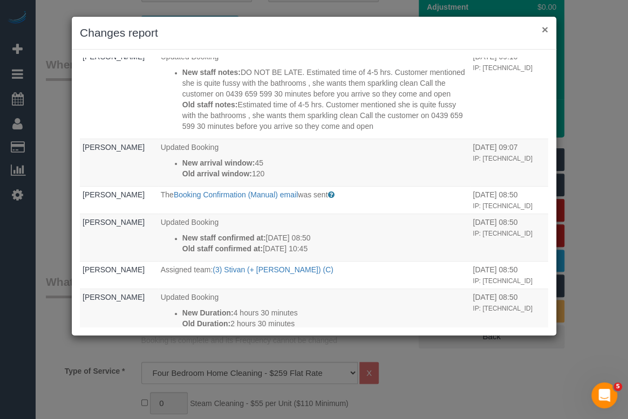
click at [543, 27] on button "×" at bounding box center [544, 29] width 6 height 11
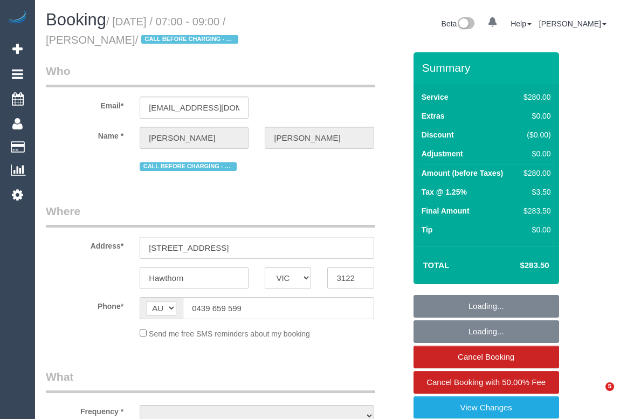
select select "VIC"
select select "string:stripe-pm_1Na8Cf2GScqysDRVwMJ17Hvo"
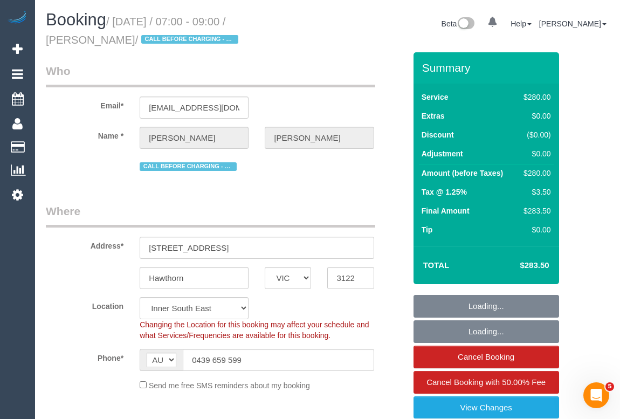
select select "object:805"
select select "240"
select select "number:28"
select select "number:14"
select select "number:19"
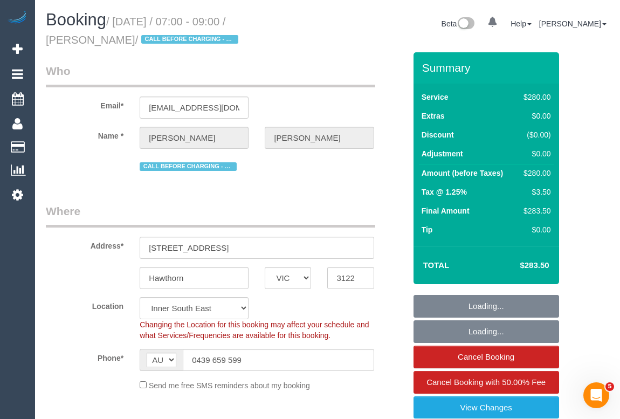
select select "number:24"
select select "object:1585"
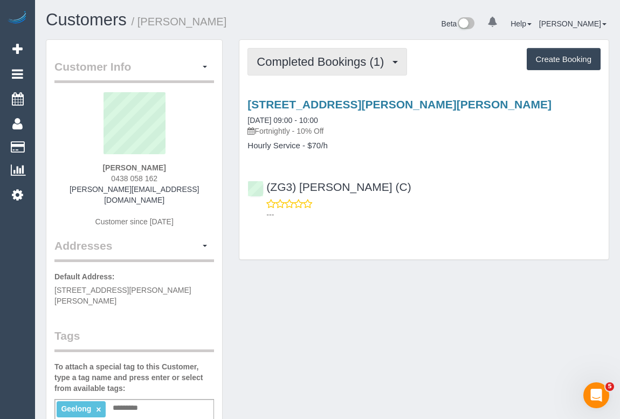
click at [329, 66] on span "Completed Bookings (1)" at bounding box center [323, 61] width 133 height 13
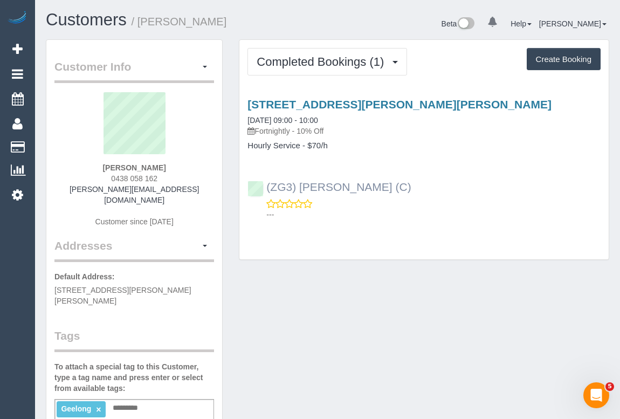
drag, startPoint x: 390, startPoint y: 187, endPoint x: 265, endPoint y: 182, distance: 125.2
click at [265, 182] on div "(ZG3) Kellie Crowe (C) ---" at bounding box center [423, 195] width 369 height 49
copy link "(ZG3) [PERSON_NAME] (C)"
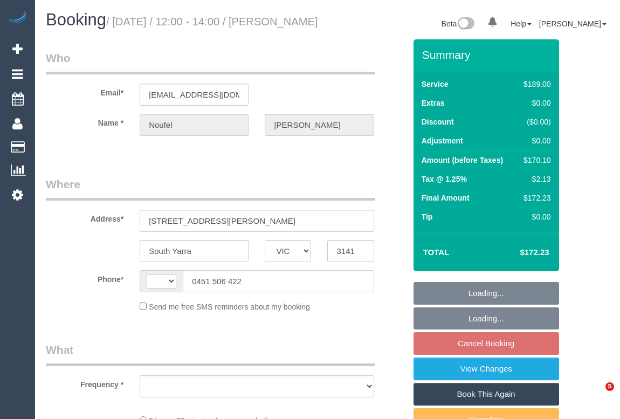
select select "VIC"
select select "object:281"
select select "string:stripe-pm_1KER6j2GScqysDRV312GU8GU"
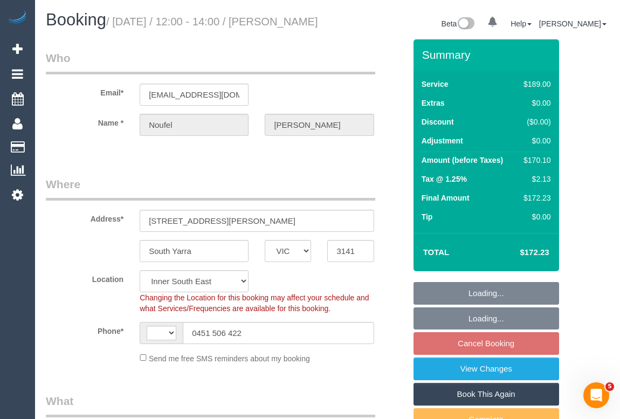
select select "object:783"
select select "string:AU"
select select "number:28"
select select "number:14"
select select "number:18"
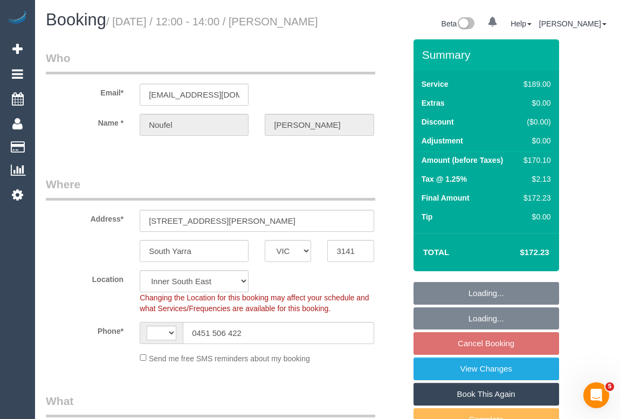
select select "number:22"
select select "number:26"
select select "spot4"
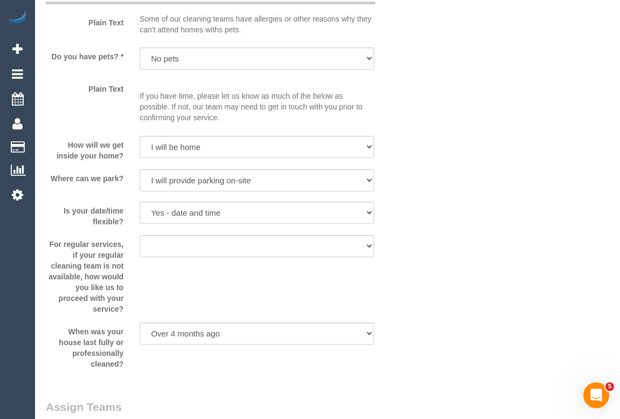
scroll to position [1569, 0]
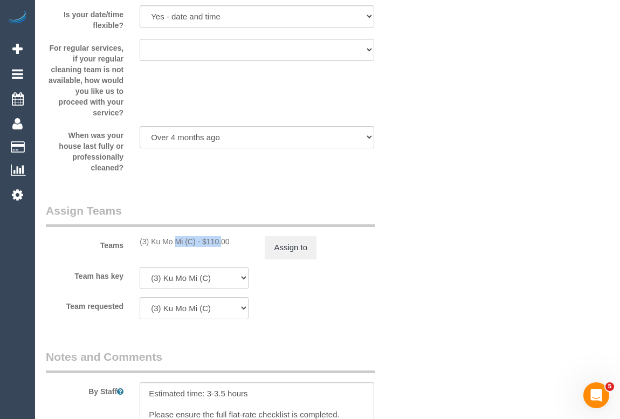
drag, startPoint x: 142, startPoint y: 258, endPoint x: 194, endPoint y: 259, distance: 52.3
click at [194, 247] on div "(3) Ku Mo Mi (C) - $110.00" at bounding box center [194, 241] width 109 height 11
click at [129, 249] on div "Teams (3) Ku Mo Mi (C) - $110.00 Assign to" at bounding box center [226, 231] width 376 height 56
drag, startPoint x: 131, startPoint y: 254, endPoint x: 194, endPoint y: 254, distance: 63.1
click at [194, 247] on div "(3) Ku Mo Mi (C) - $110.00" at bounding box center [194, 241] width 125 height 11
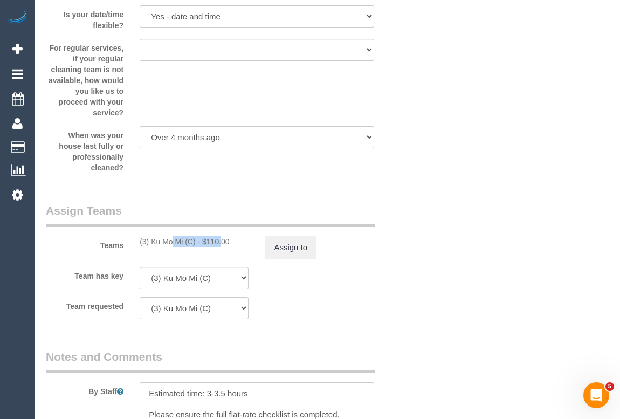
copy div "(3) Ku Mo Mi (C"
click at [196, 247] on div "(3) Ku Mo Mi (C) - $110.00" at bounding box center [194, 241] width 109 height 11
drag, startPoint x: 196, startPoint y: 257, endPoint x: 135, endPoint y: 256, distance: 61.0
click at [135, 247] on div "(3) Ku Mo Mi (C) - $110.00" at bounding box center [194, 241] width 125 height 11
copy div "(3) Ku Mo Mi (C)"
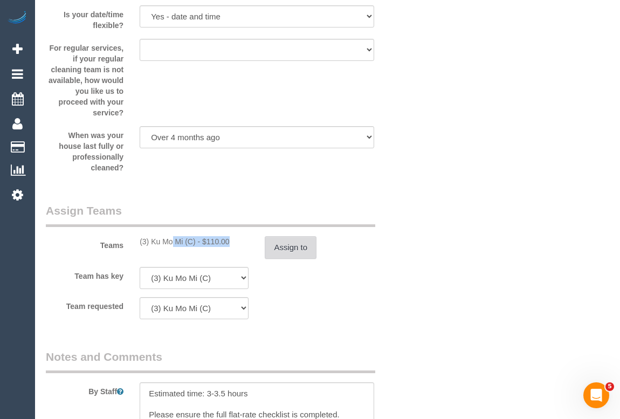
click at [290, 259] on button "Assign to" at bounding box center [291, 247] width 52 height 23
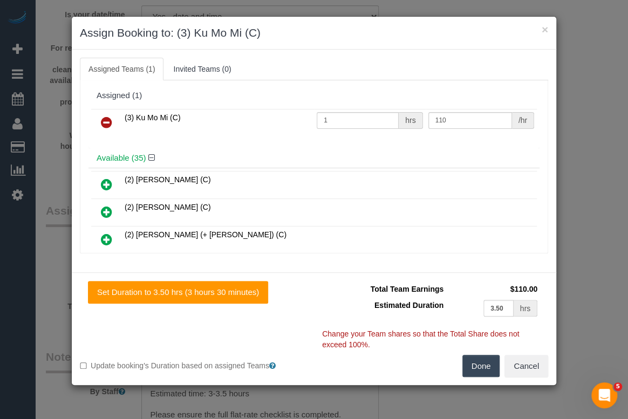
click at [107, 120] on icon at bounding box center [106, 122] width 11 height 13
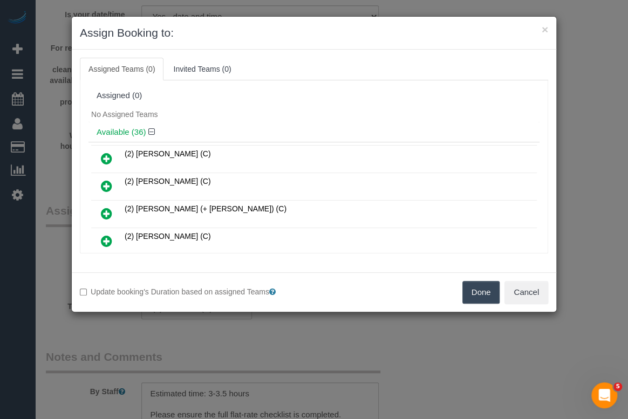
click at [485, 293] on button "Done" at bounding box center [481, 292] width 38 height 23
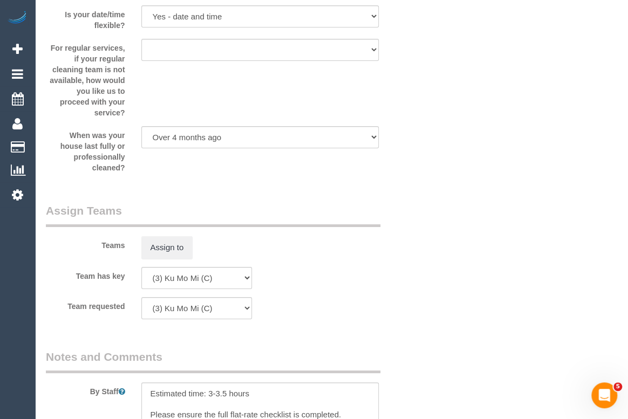
click at [432, 348] on div "× Assign Booking to: Assigned Teams (0) Invited Teams (0) Assigned (0) No Assig…" at bounding box center [314, 209] width 628 height 419
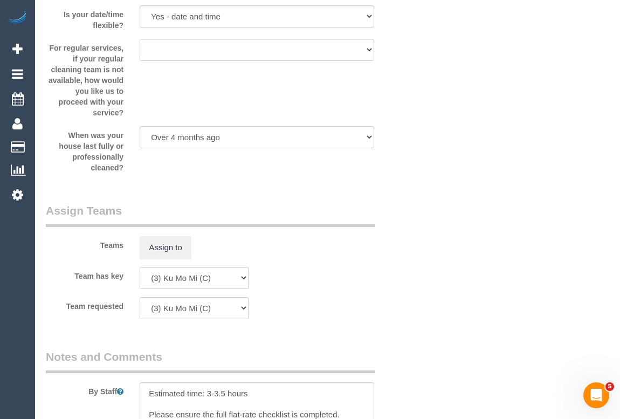
click at [432, 348] on div "× Assign Booking to: Assigned Teams (0) Invited Teams (0) Assigned (0) No Assig…" at bounding box center [310, 209] width 620 height 419
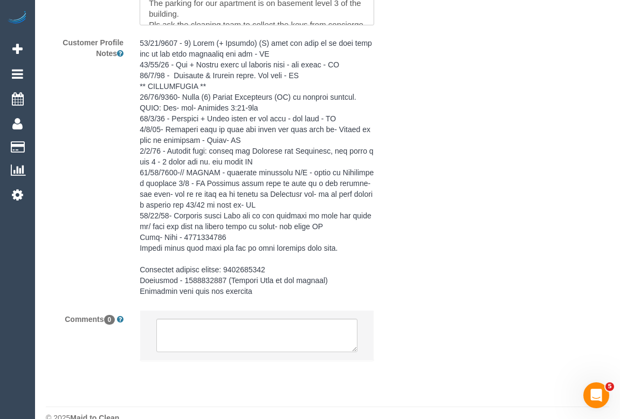
scroll to position [2056, 0]
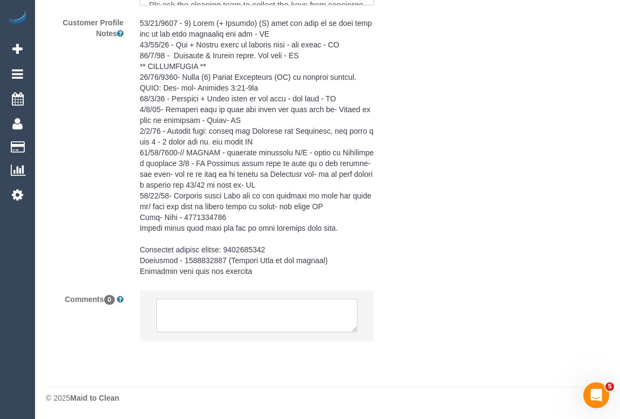
click at [253, 322] on textarea at bounding box center [256, 315] width 201 height 33
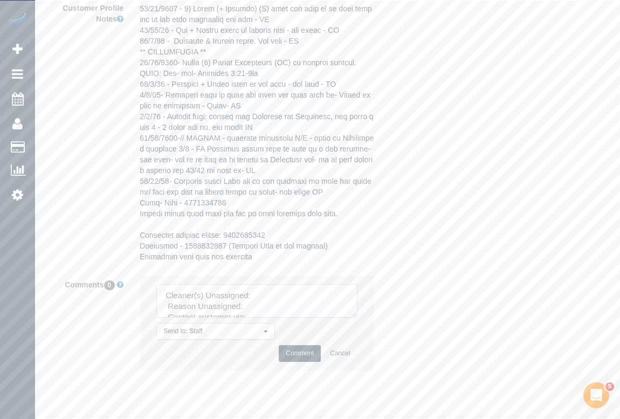
click at [274, 317] on textarea at bounding box center [256, 300] width 201 height 33
paste textarea "(3) Ku Mo Mi (C)"
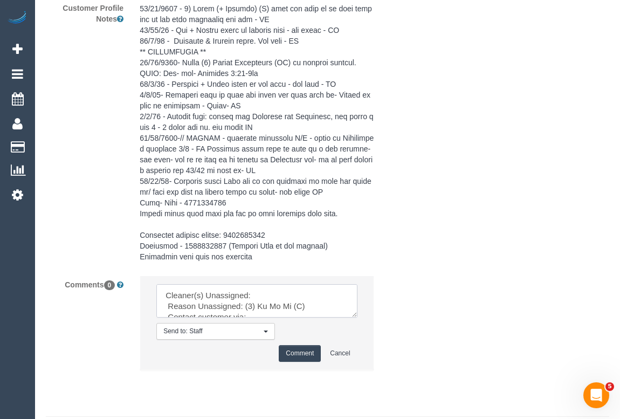
click at [280, 305] on textarea at bounding box center [256, 300] width 201 height 33
paste textarea "(3) Ku Mo Mi (C)"
drag, startPoint x: 246, startPoint y: 319, endPoint x: 313, endPoint y: 320, distance: 66.9
click at [313, 318] on textarea at bounding box center [256, 300] width 201 height 33
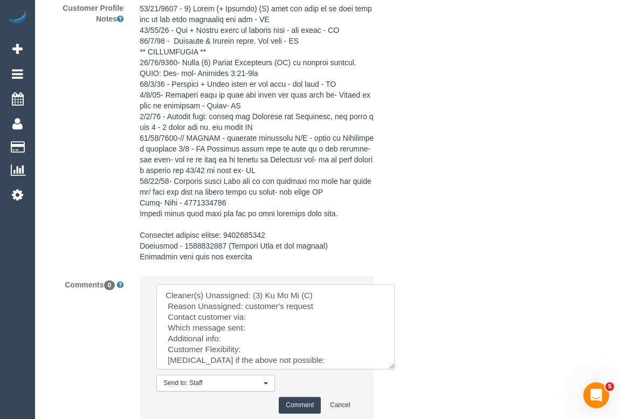
drag, startPoint x: 355, startPoint y: 331, endPoint x: 393, endPoint y: 383, distance: 64.5
click at [393, 369] on textarea at bounding box center [275, 326] width 238 height 85
click at [263, 334] on textarea at bounding box center [275, 326] width 238 height 85
click at [243, 353] on textarea at bounding box center [275, 326] width 238 height 85
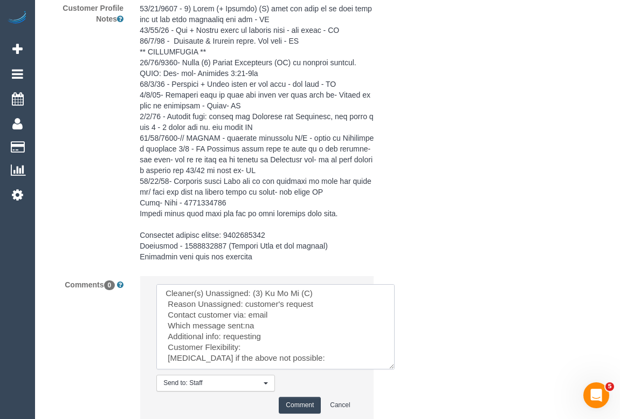
click at [274, 341] on textarea at bounding box center [275, 326] width 238 height 85
paste textarea "(2) Juleidys (+ [PERSON_NAME]) (C) , (2) [PERSON_NAME] (+ Juleidys) (C)"
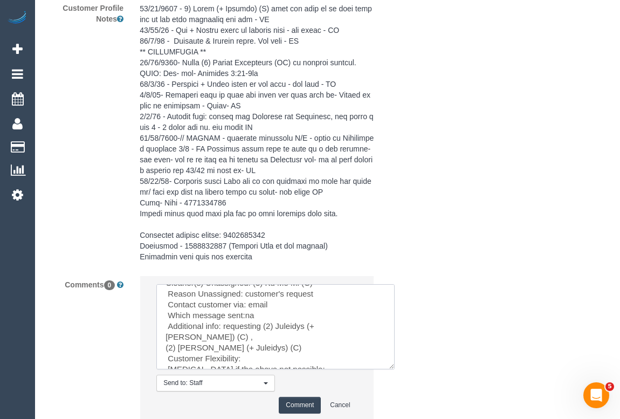
click at [257, 362] on textarea at bounding box center [275, 326] width 238 height 85
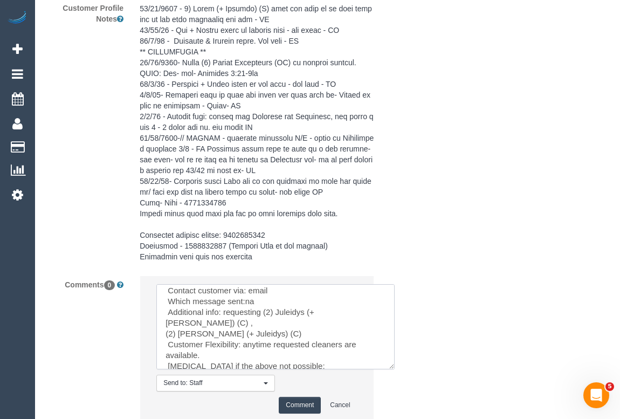
scroll to position [33, 0]
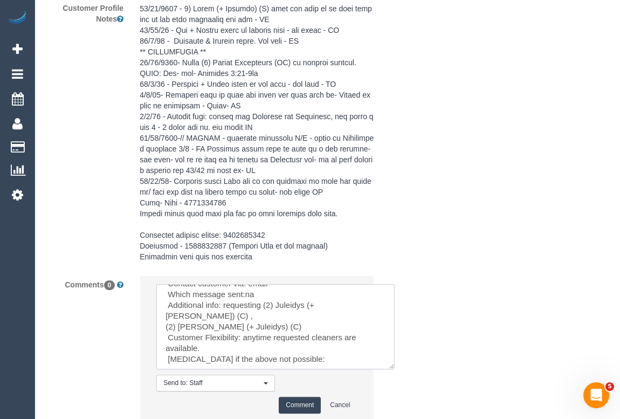
click at [305, 363] on textarea at bounding box center [275, 326] width 238 height 85
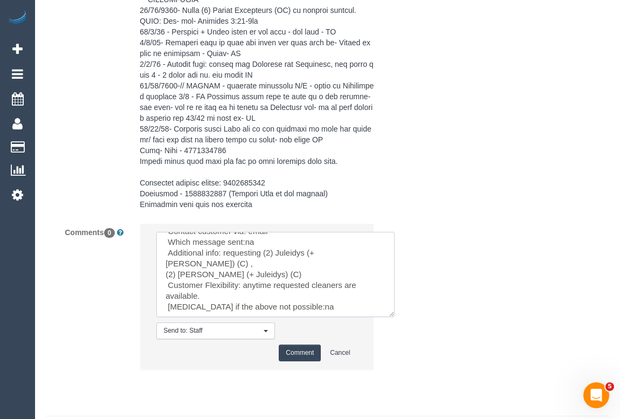
scroll to position [2153, 0]
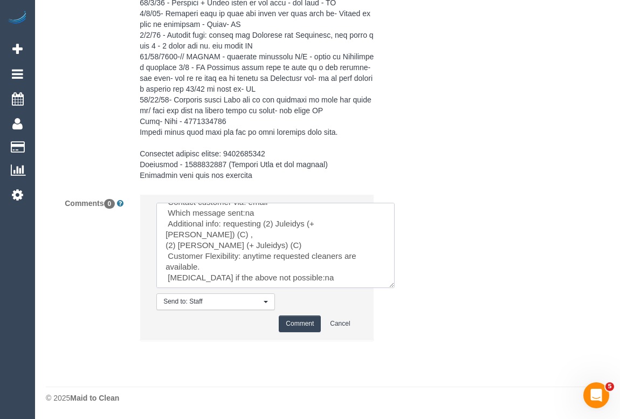
type textarea "Cleaner(s) Unassigned: (3) Ku Mo Mi (C) Reason Unassigned: customer's request C…"
click at [308, 323] on button "Comment" at bounding box center [300, 323] width 42 height 17
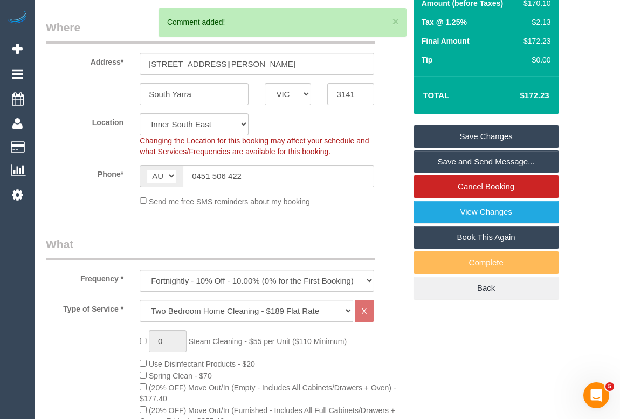
scroll to position [94, 0]
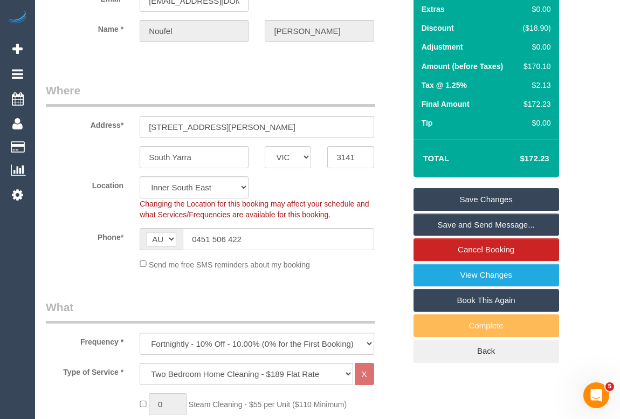
click at [476, 207] on link "Save Changes" at bounding box center [487, 199] width 146 height 23
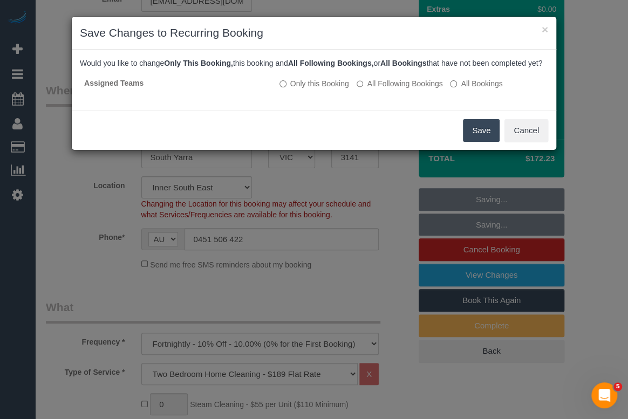
click at [478, 141] on button "Save" at bounding box center [481, 130] width 37 height 23
